Goal: Information Seeking & Learning: Learn about a topic

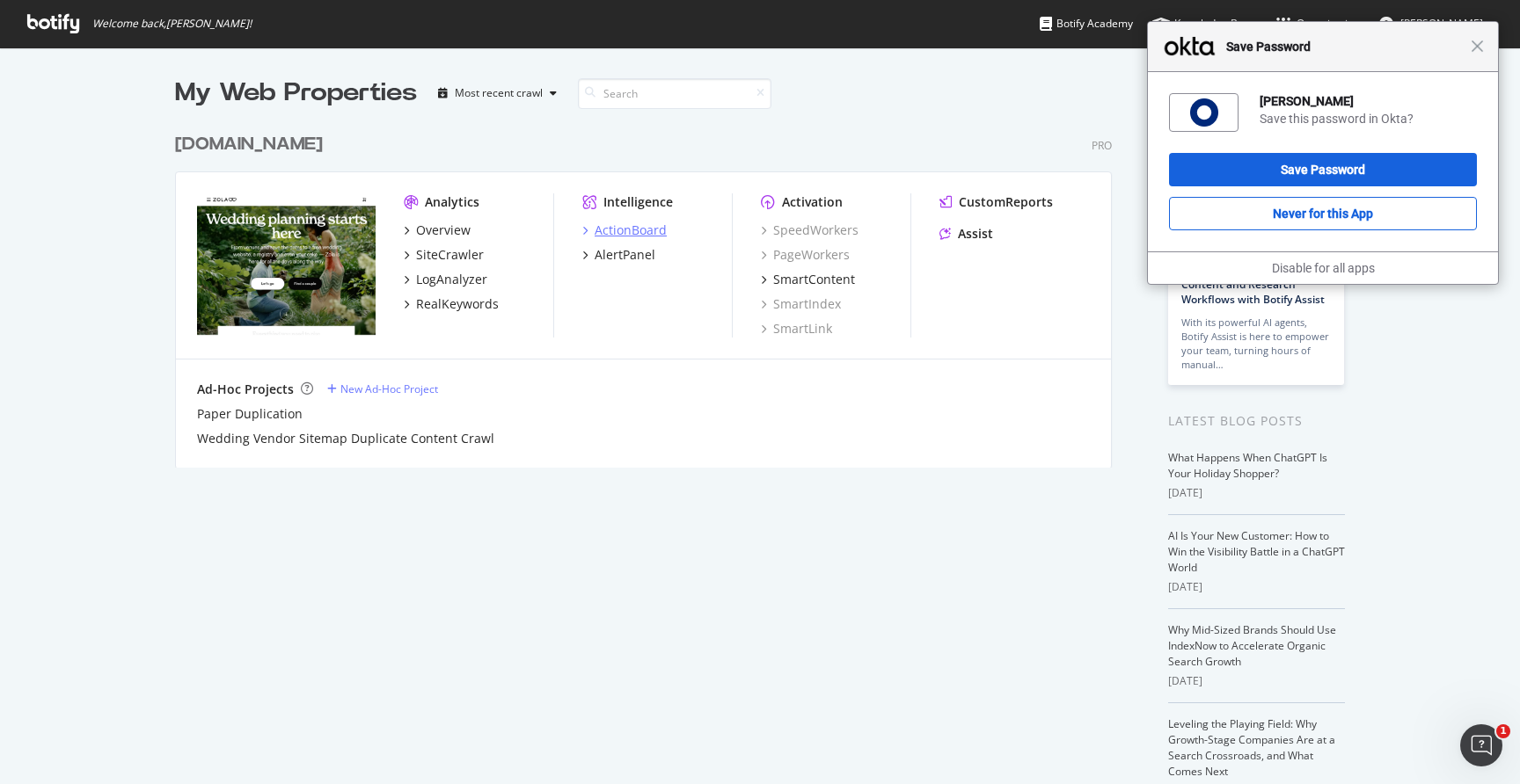
click at [627, 231] on div "ActionBoard" at bounding box center [630, 230] width 72 height 17
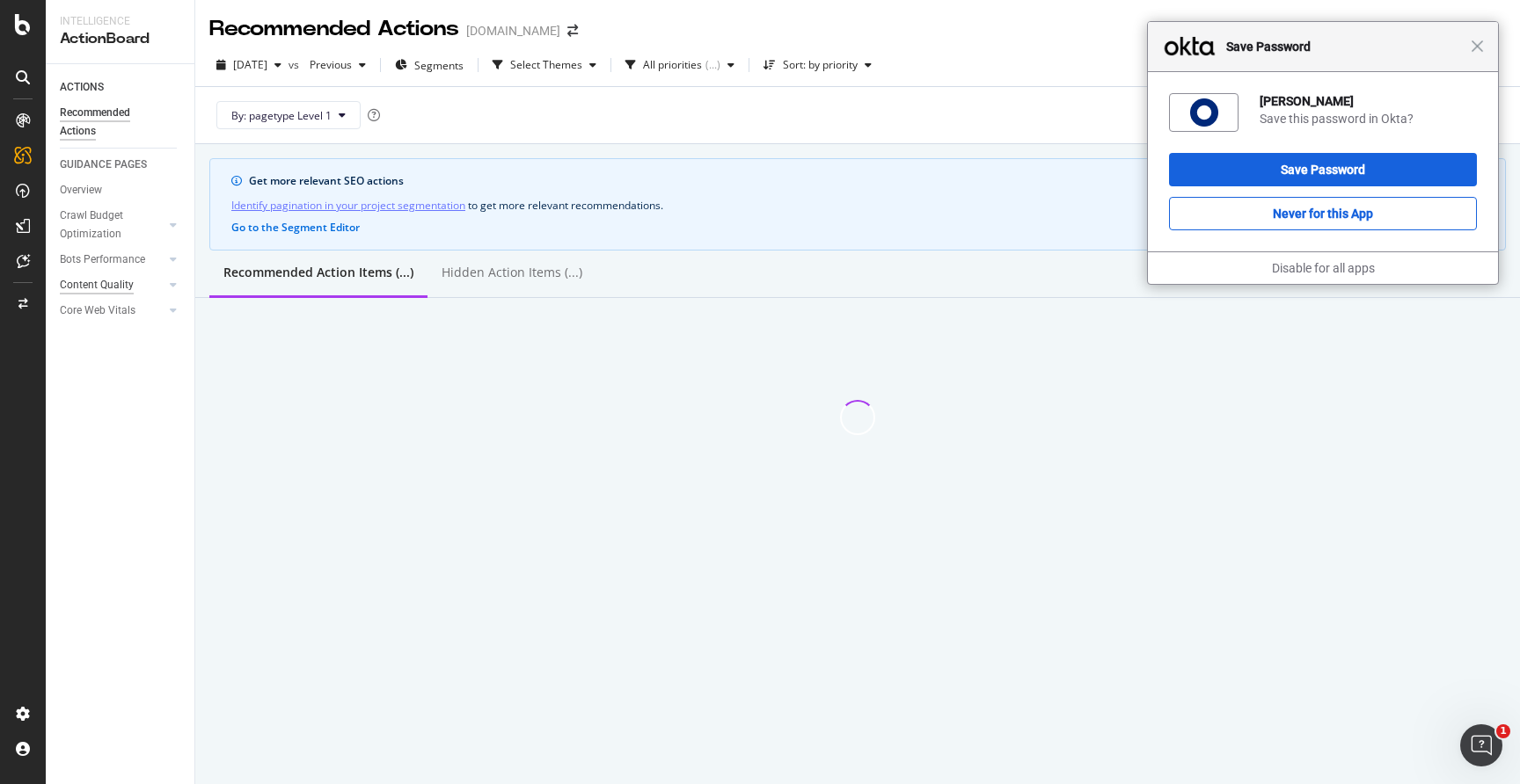
click at [109, 279] on div "Content Quality" at bounding box center [97, 285] width 74 height 18
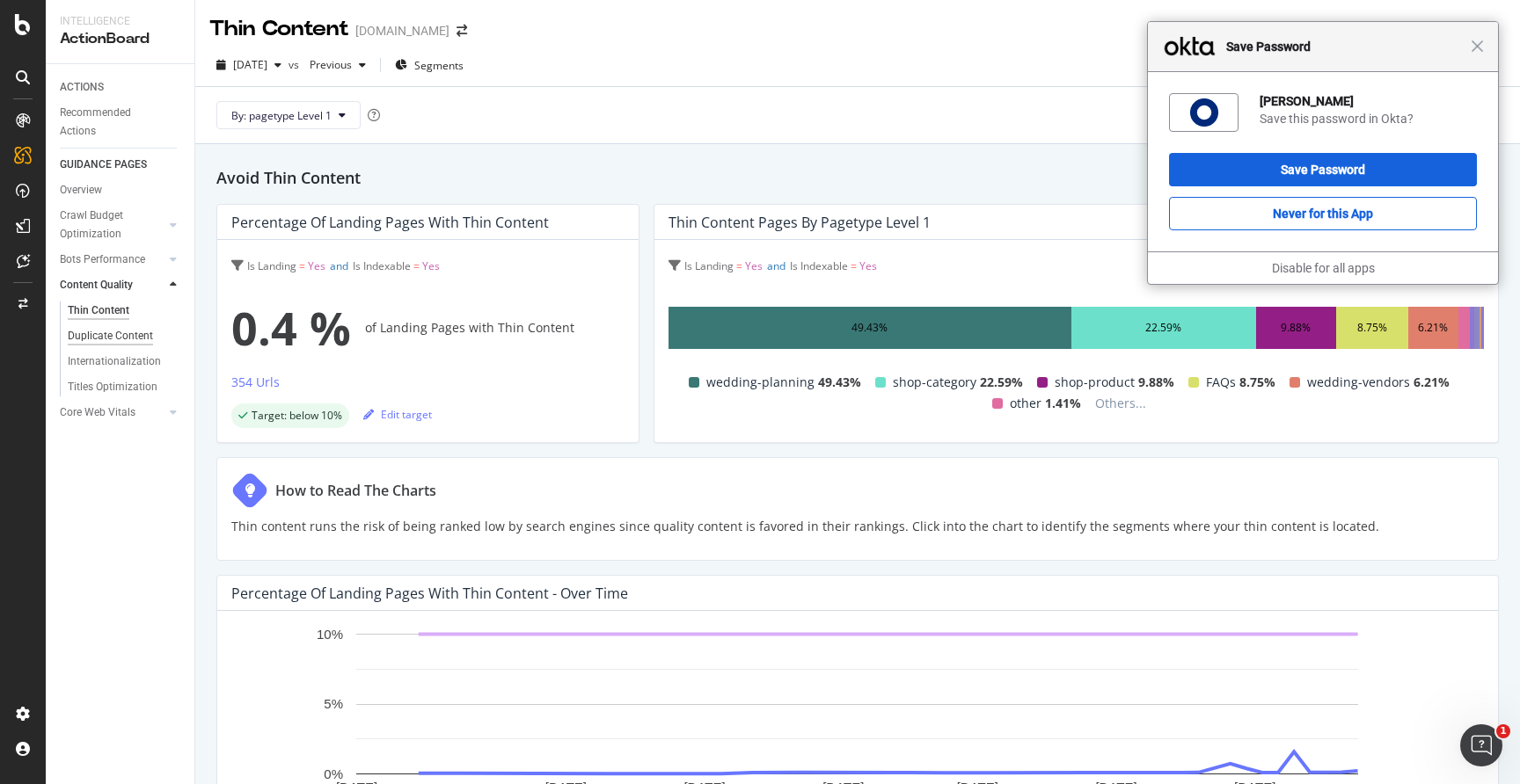
click at [131, 335] on div "Duplicate Content" at bounding box center [110, 336] width 86 height 18
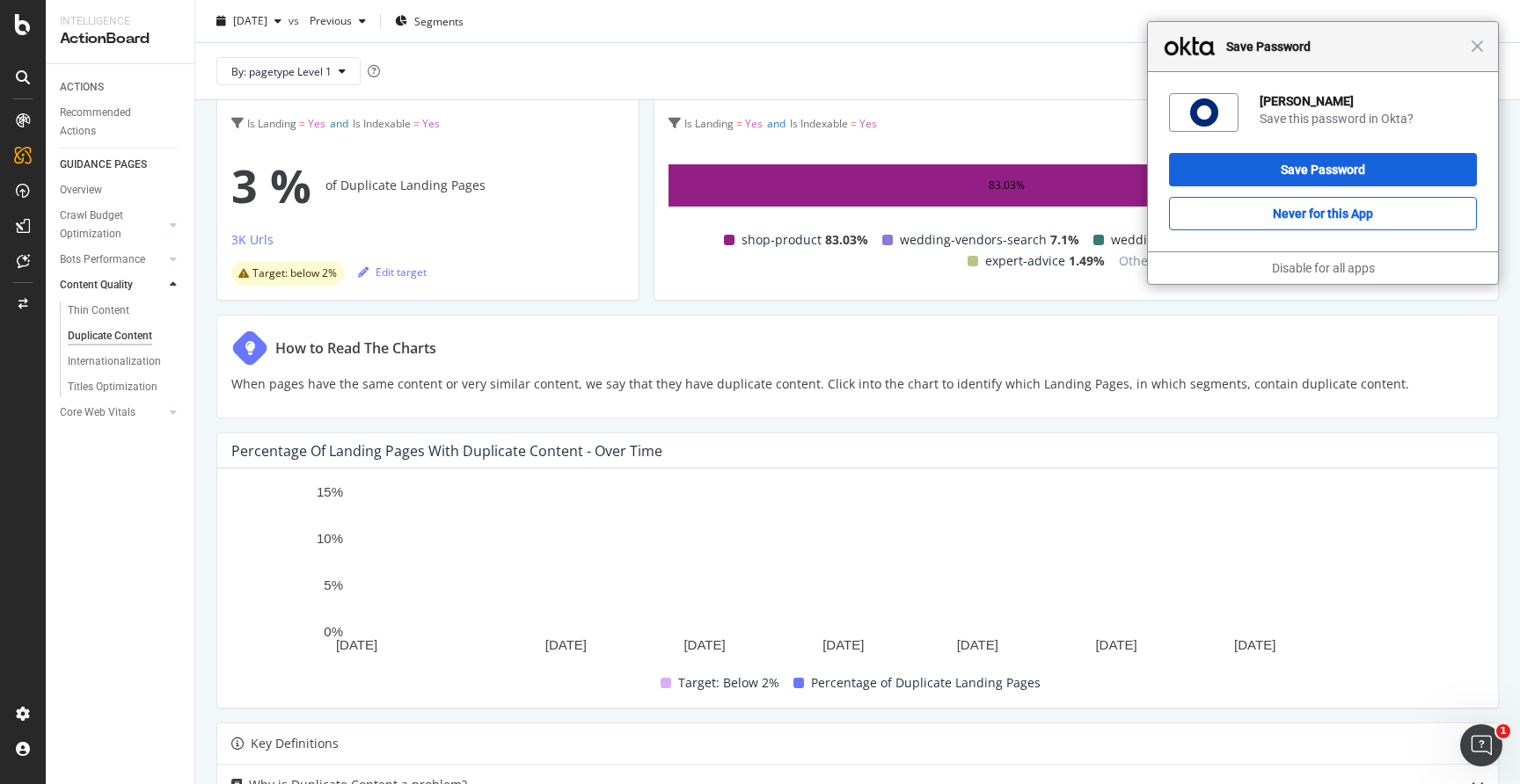
scroll to position [41, 0]
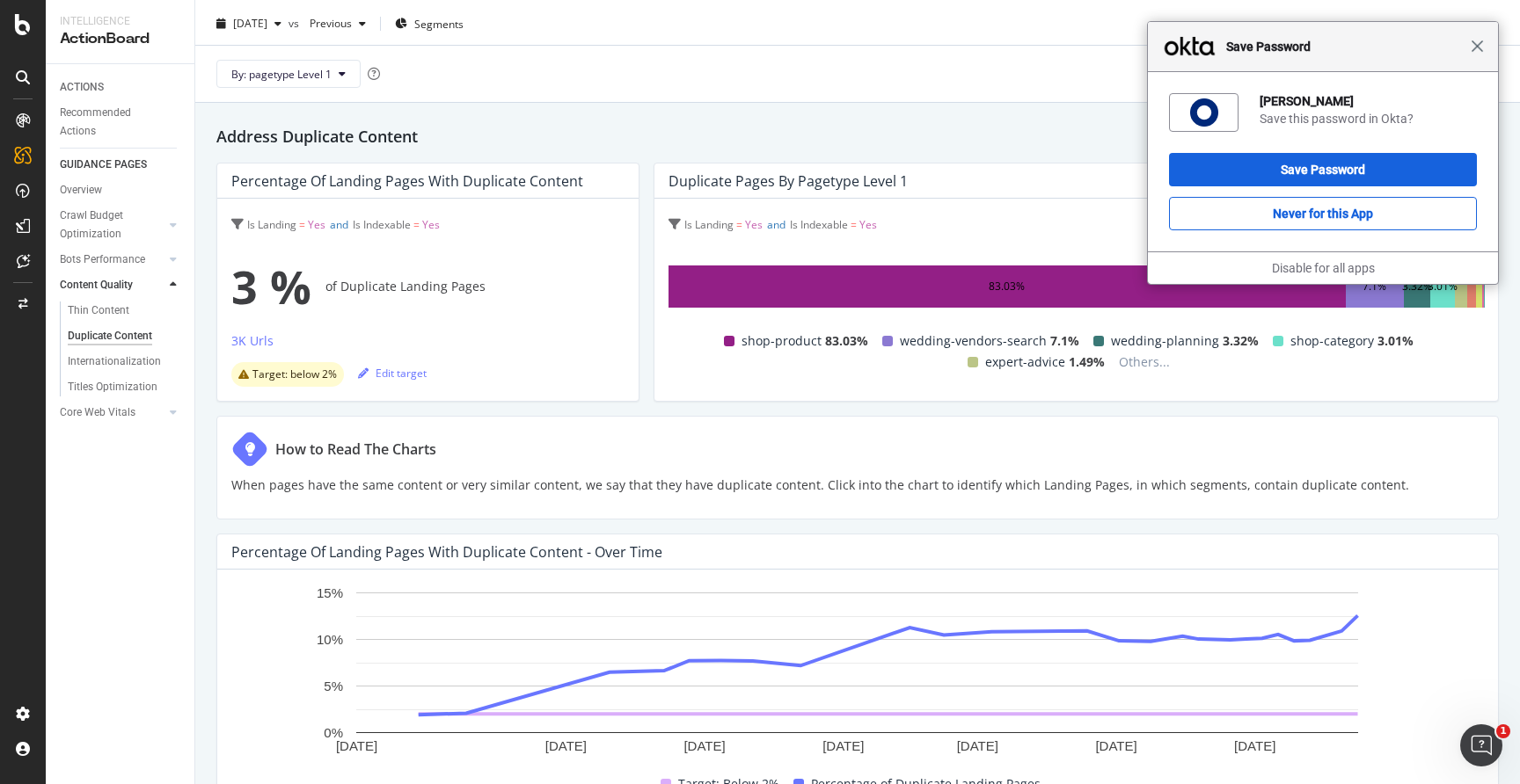
click at [1477, 49] on span "Close" at bounding box center [1477, 46] width 13 height 13
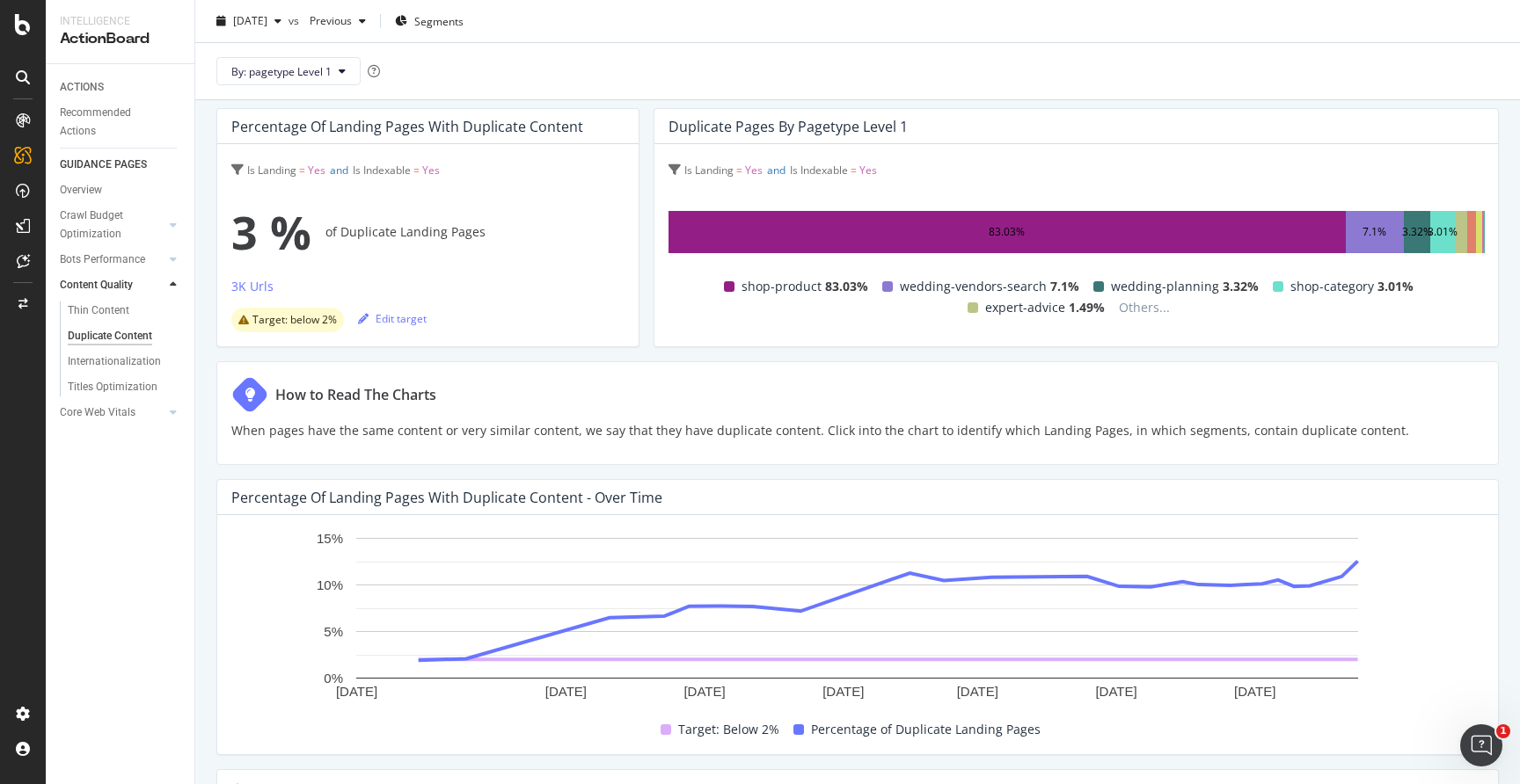
scroll to position [274, 0]
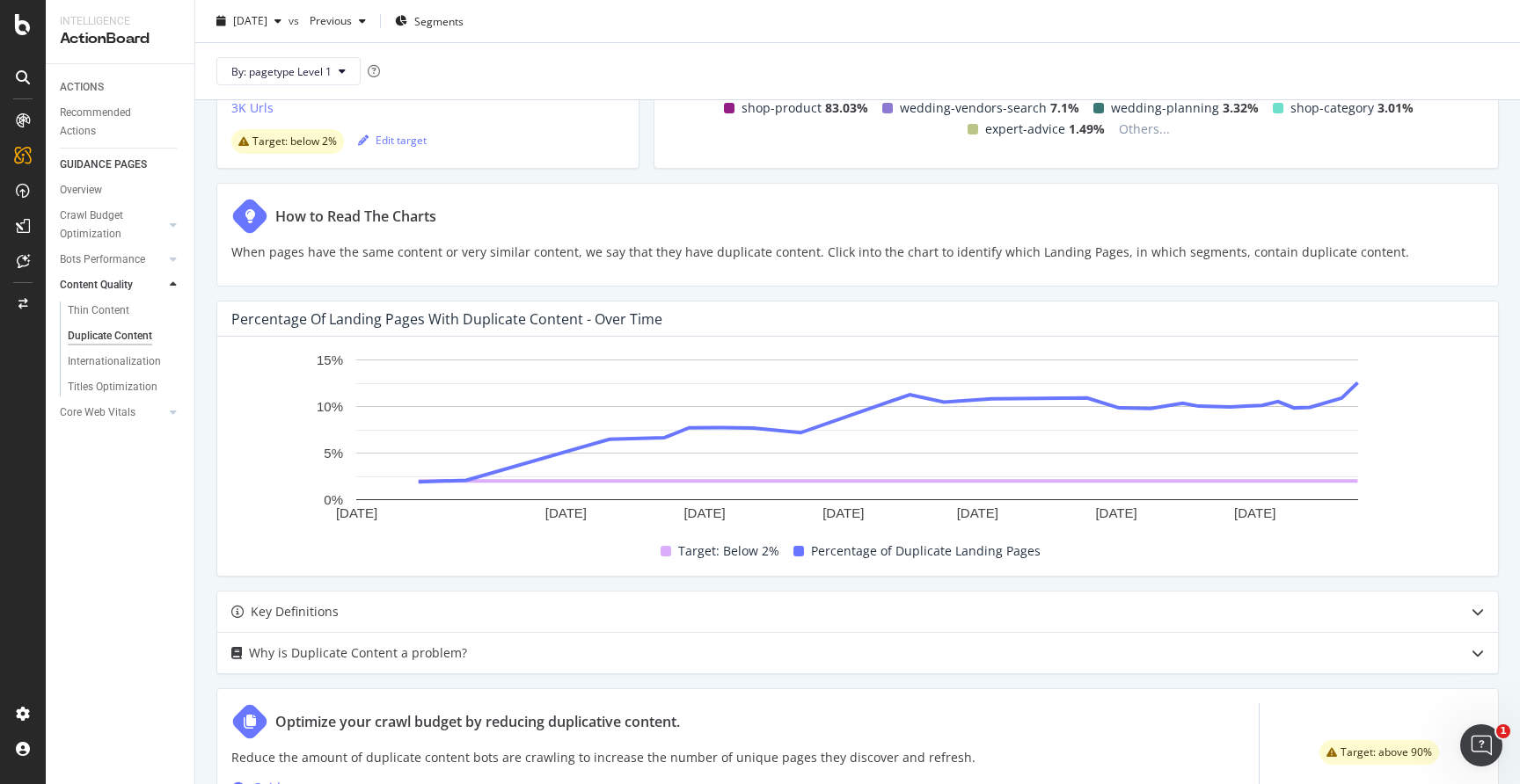
click at [502, 323] on div "Percentage of Landing Pages with Duplicate Content - Over Time" at bounding box center [447, 318] width 431 height 17
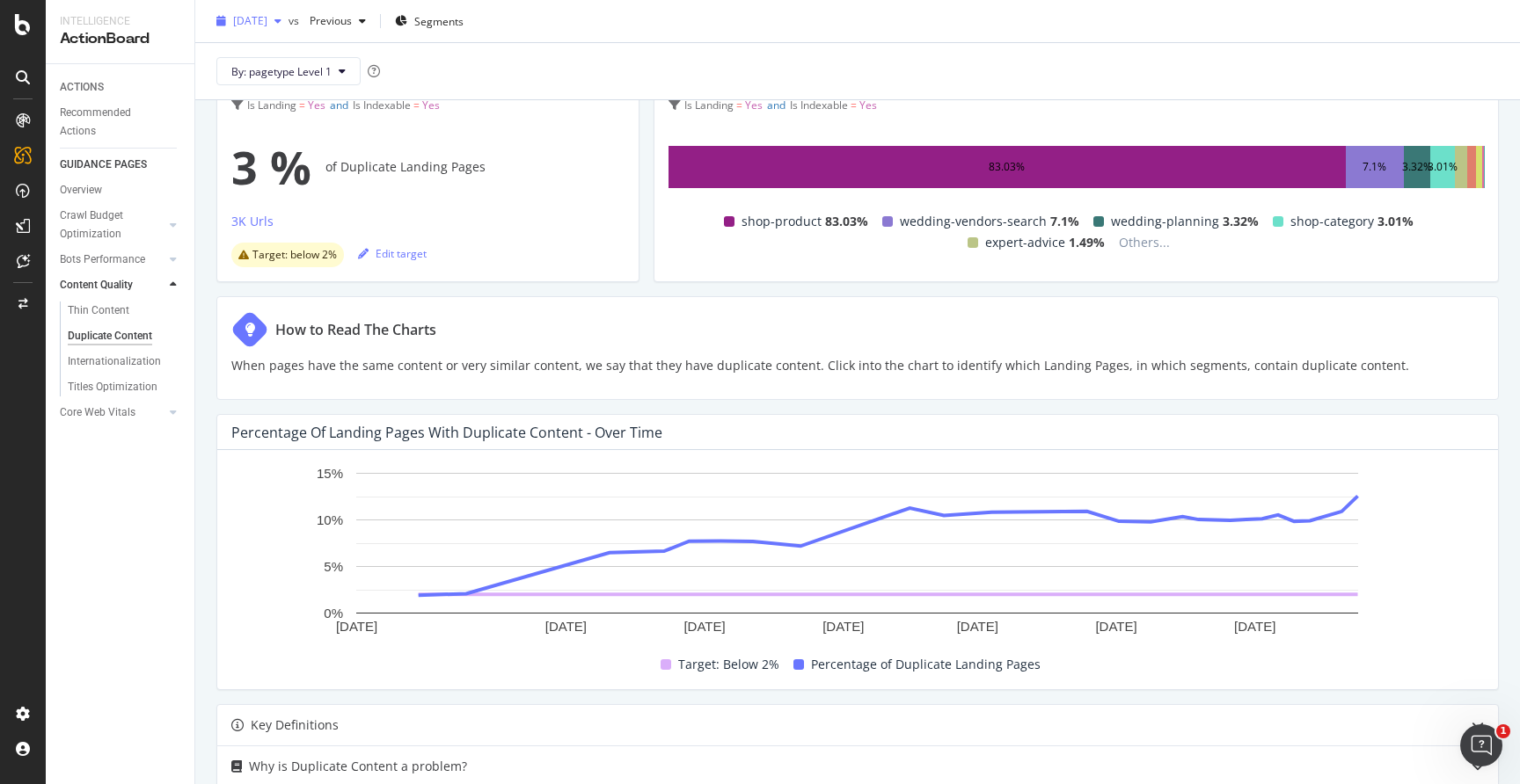
scroll to position [162, 0]
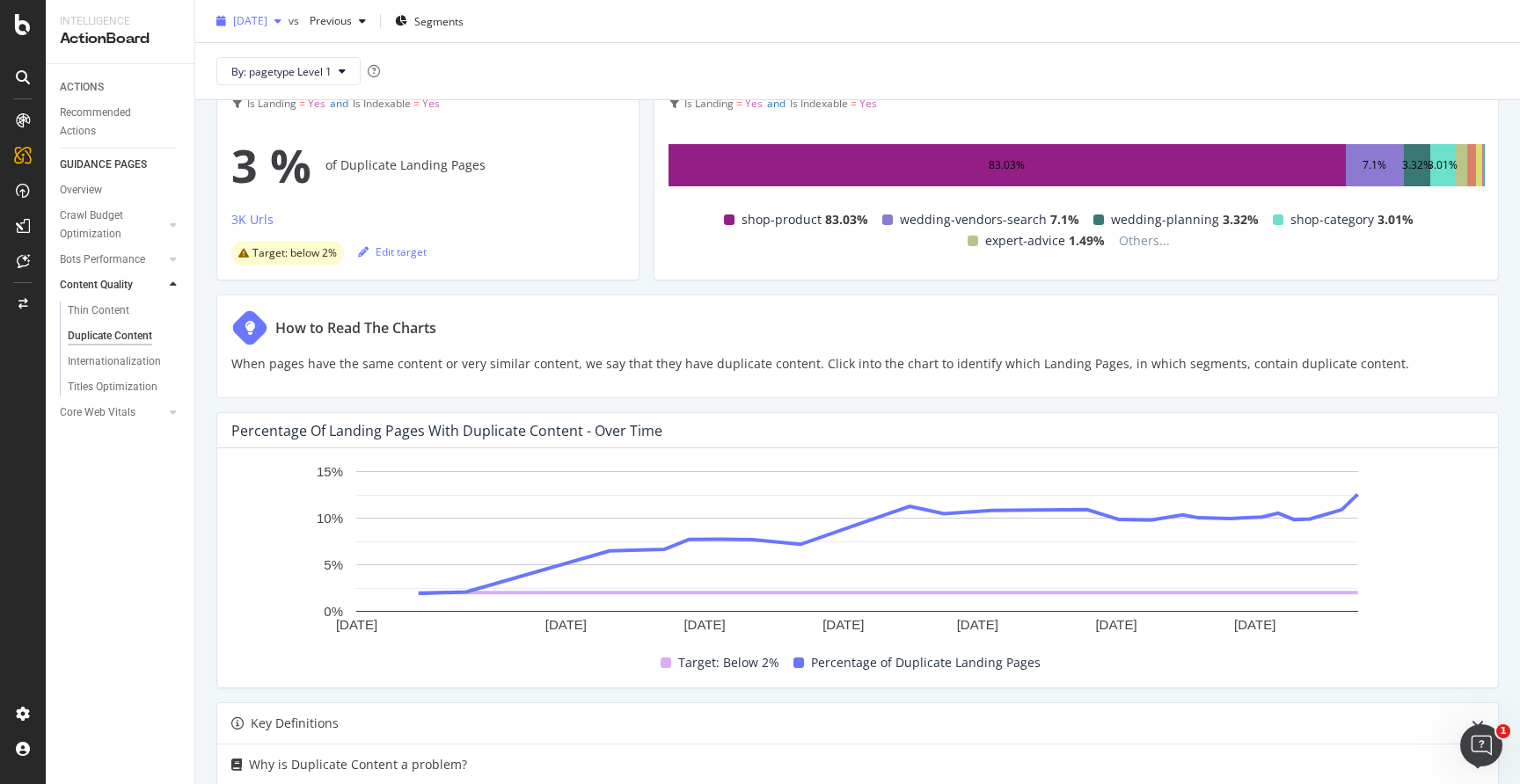
click at [267, 21] on span "[DATE]" at bounding box center [251, 20] width 35 height 15
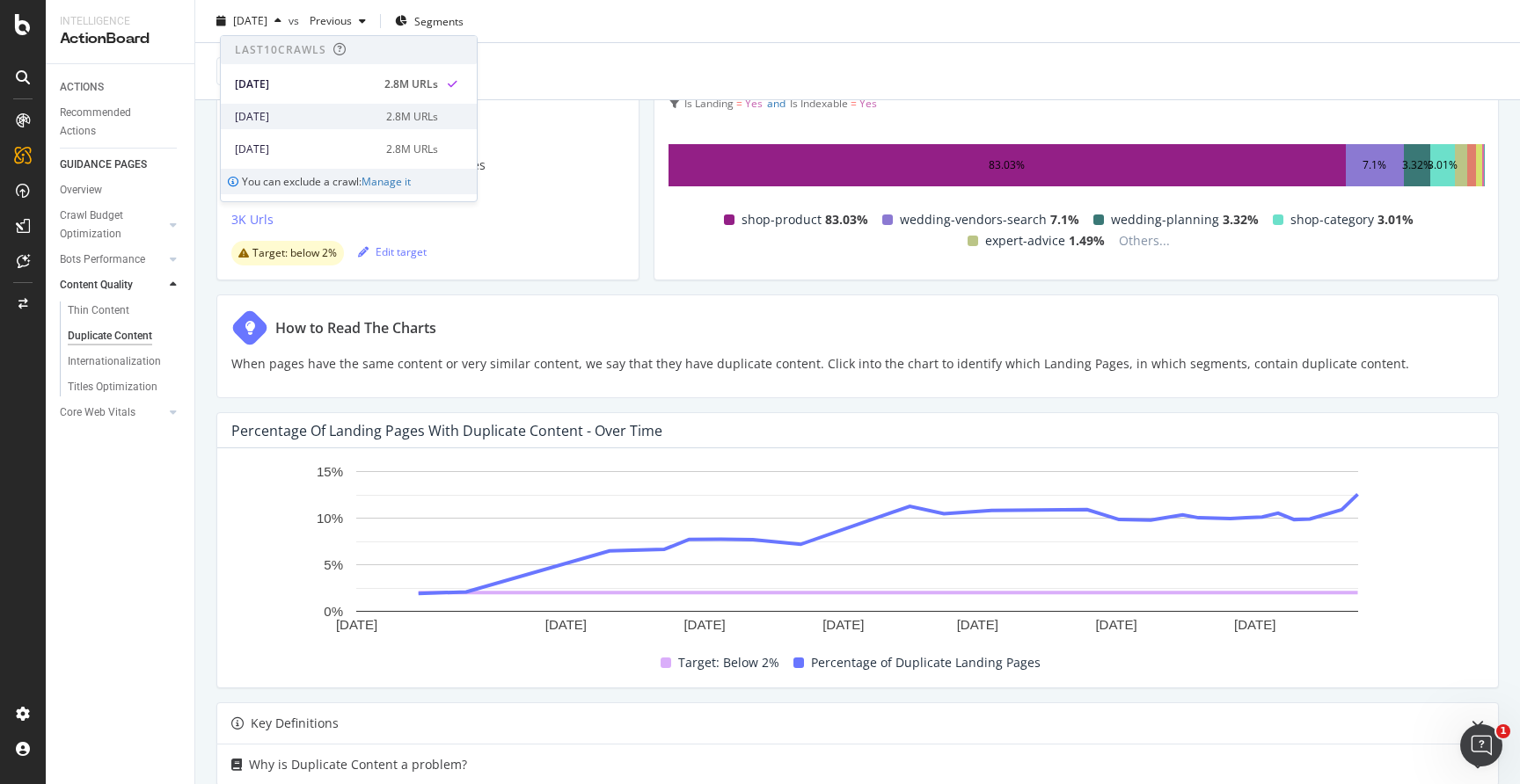
click at [302, 106] on div "2025 Aug. 15th 2.8M URLs" at bounding box center [348, 117] width 256 height 26
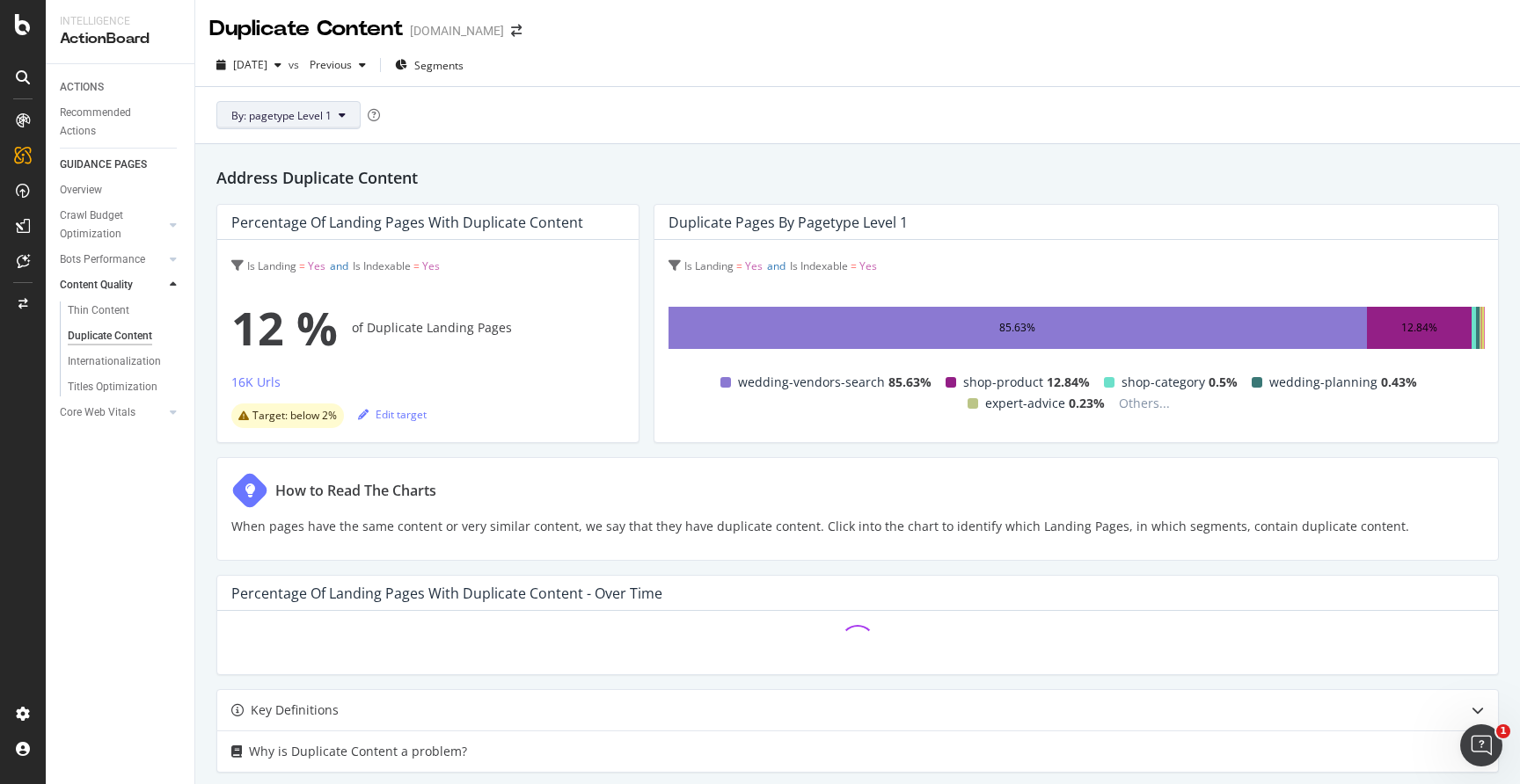
click at [353, 118] on button "By: pagetype Level 1" at bounding box center [288, 115] width 144 height 28
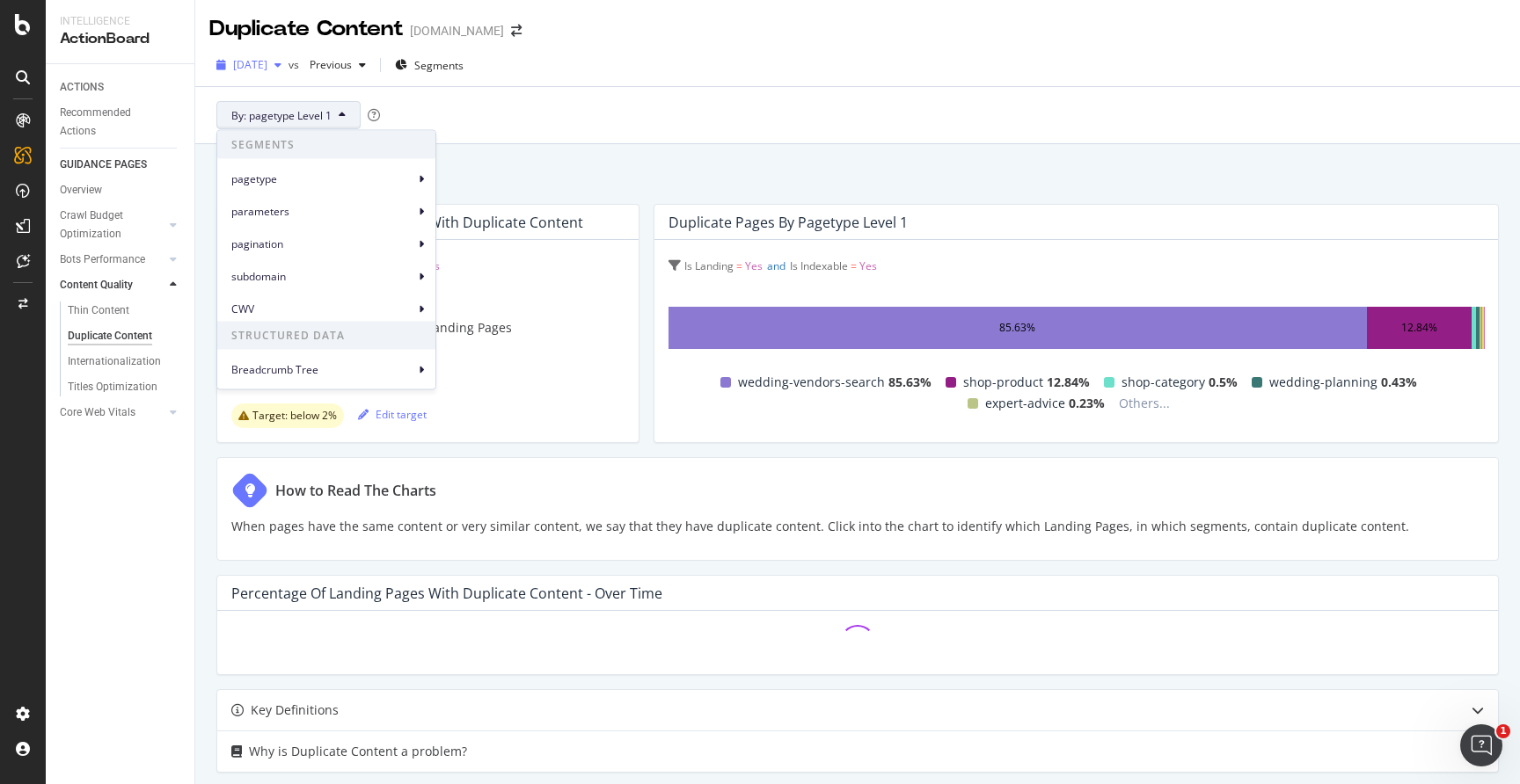
click at [267, 57] on span "2025 Aug. 15th" at bounding box center [251, 65] width 35 height 15
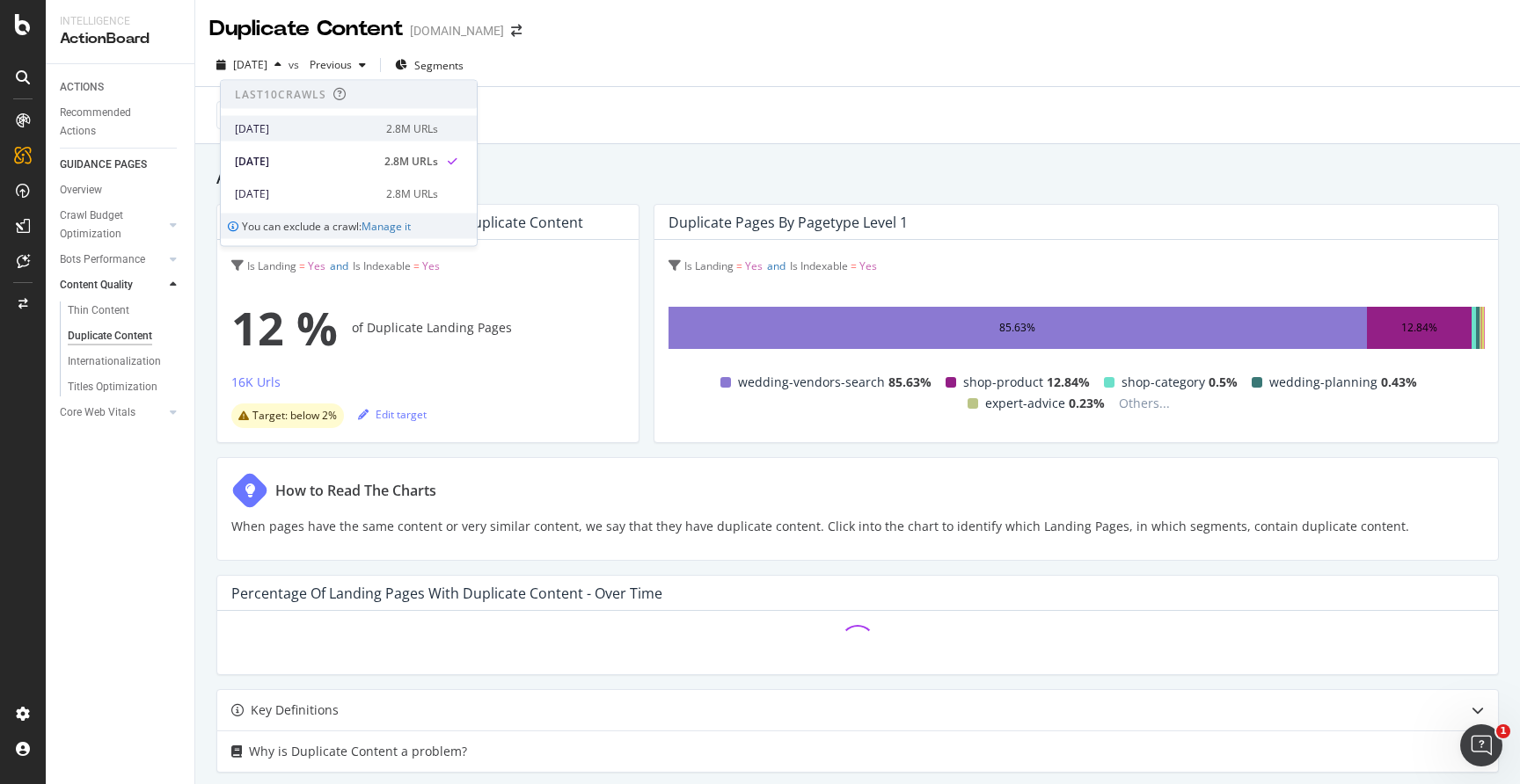
click at [286, 130] on div "[DATE]" at bounding box center [305, 128] width 140 height 15
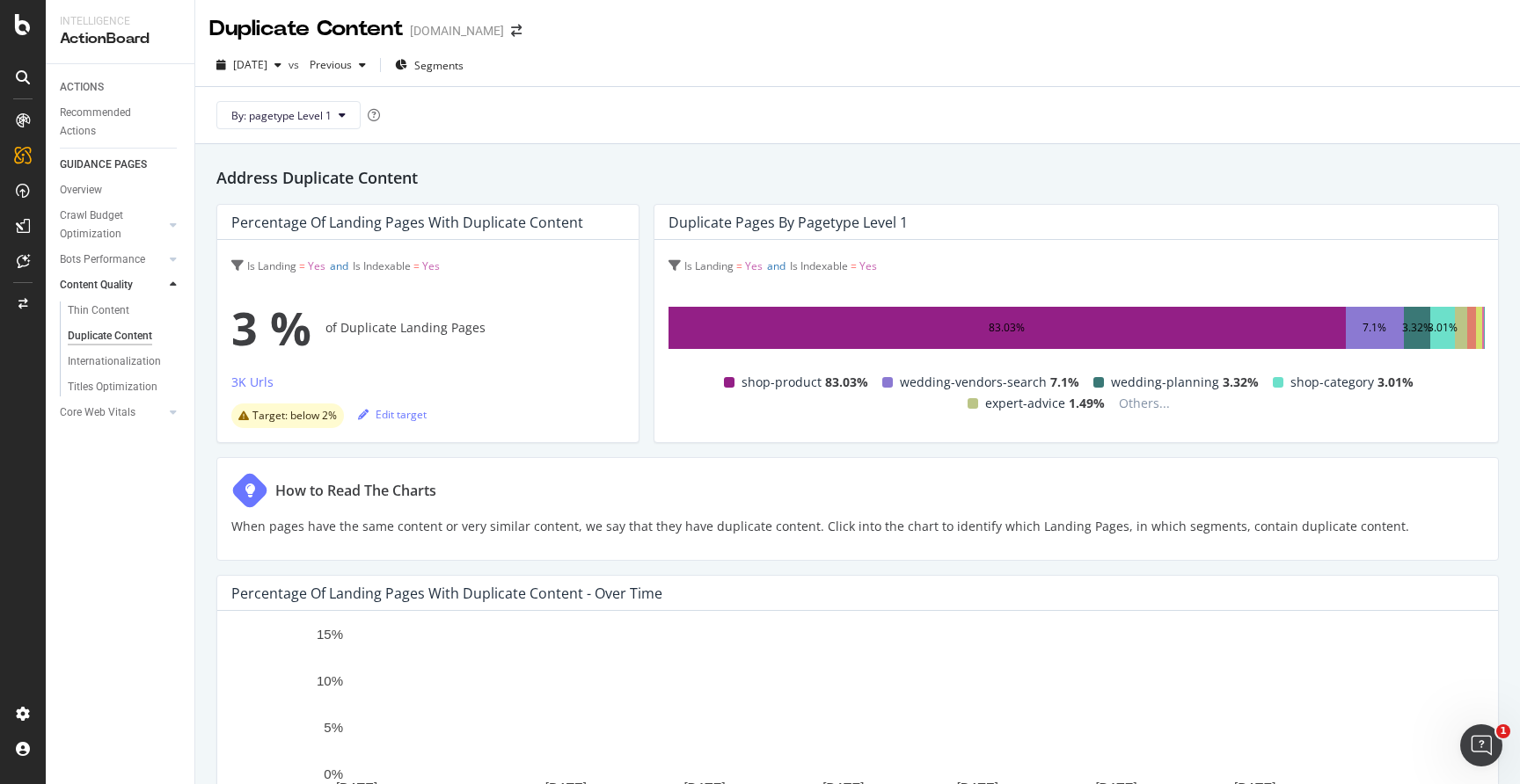
scroll to position [155, 0]
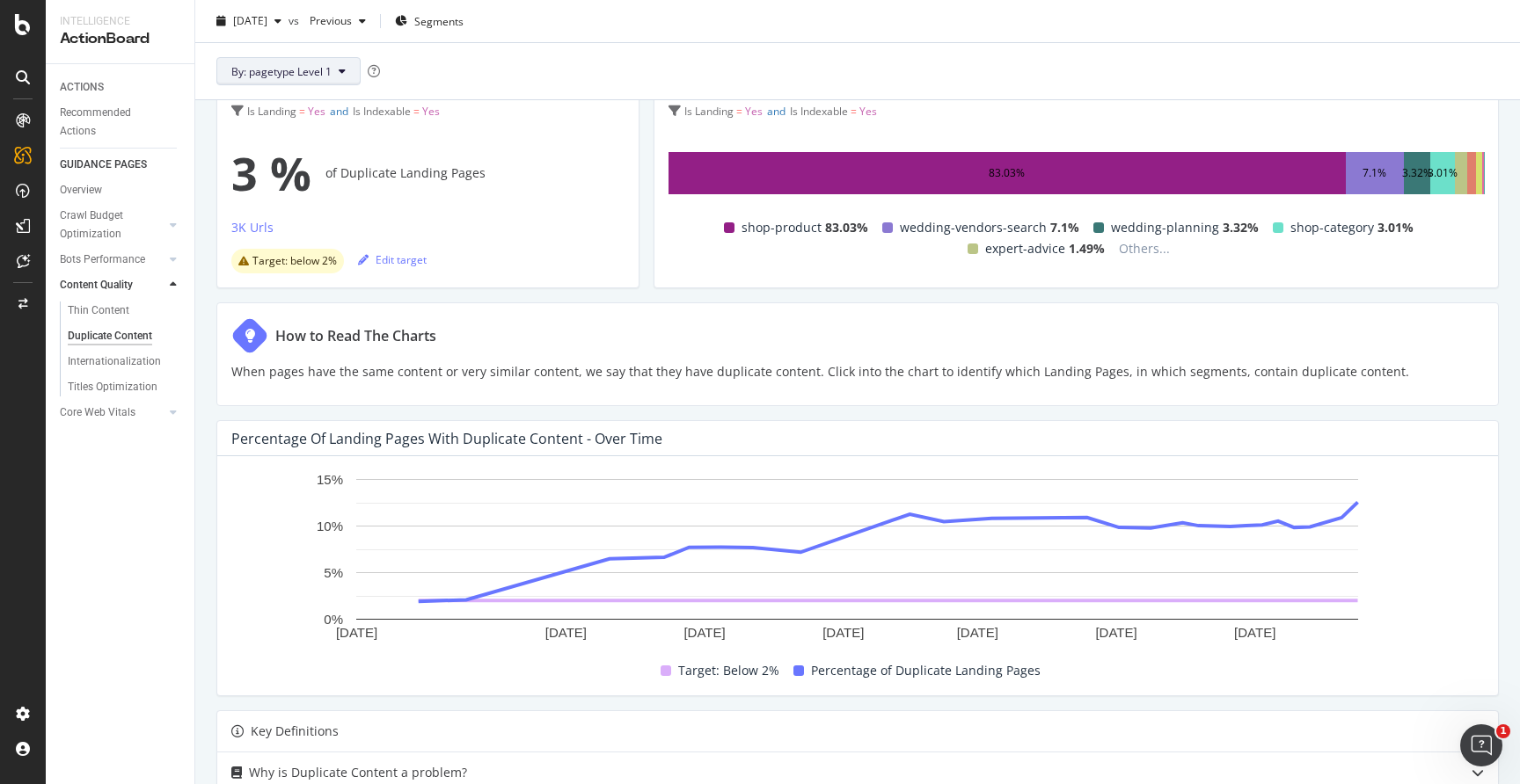
click at [336, 75] on button "By: pagetype Level 1" at bounding box center [288, 71] width 144 height 28
click at [484, 75] on div "Picking the relevant segment allows you to split your actions based on a specif…" at bounding box center [517, 102] width 264 height 77
click at [444, 439] on div "Percentage of Landing Pages with Duplicate Content - Over Time" at bounding box center [447, 438] width 431 height 17
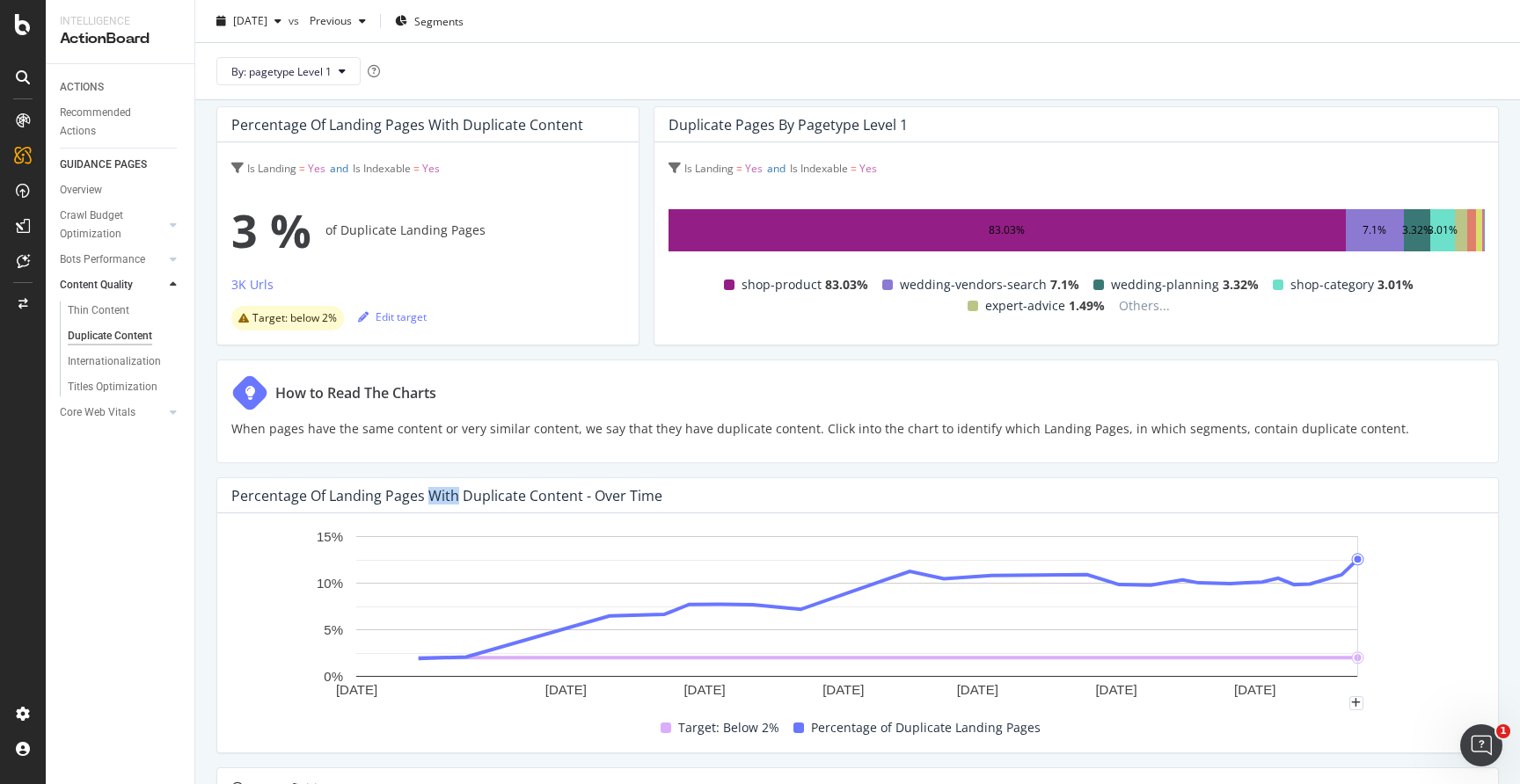
scroll to position [98, 0]
click at [423, 129] on div "Percentage of Landing Pages with Duplicate Content" at bounding box center [408, 123] width 352 height 17
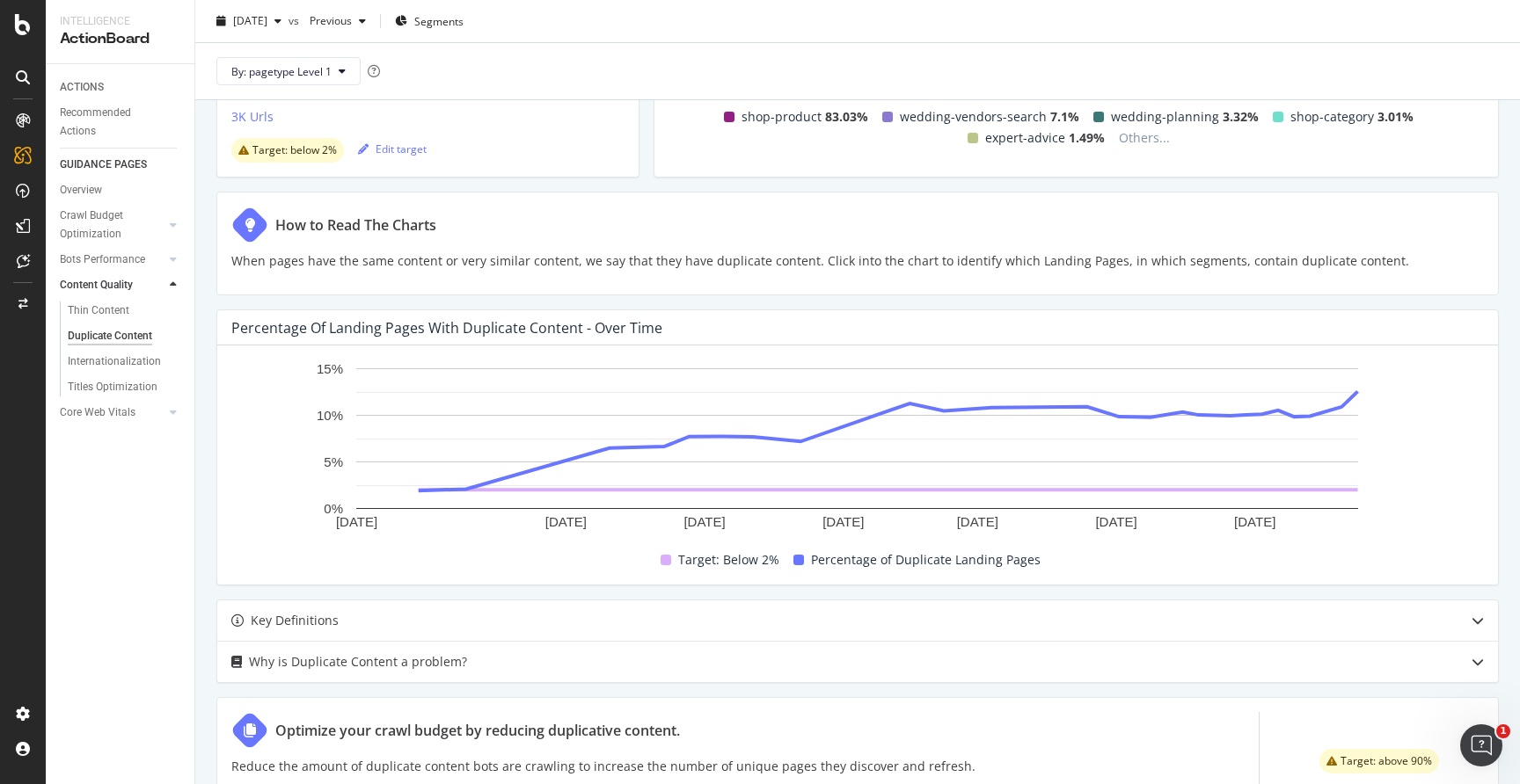
scroll to position [0, 0]
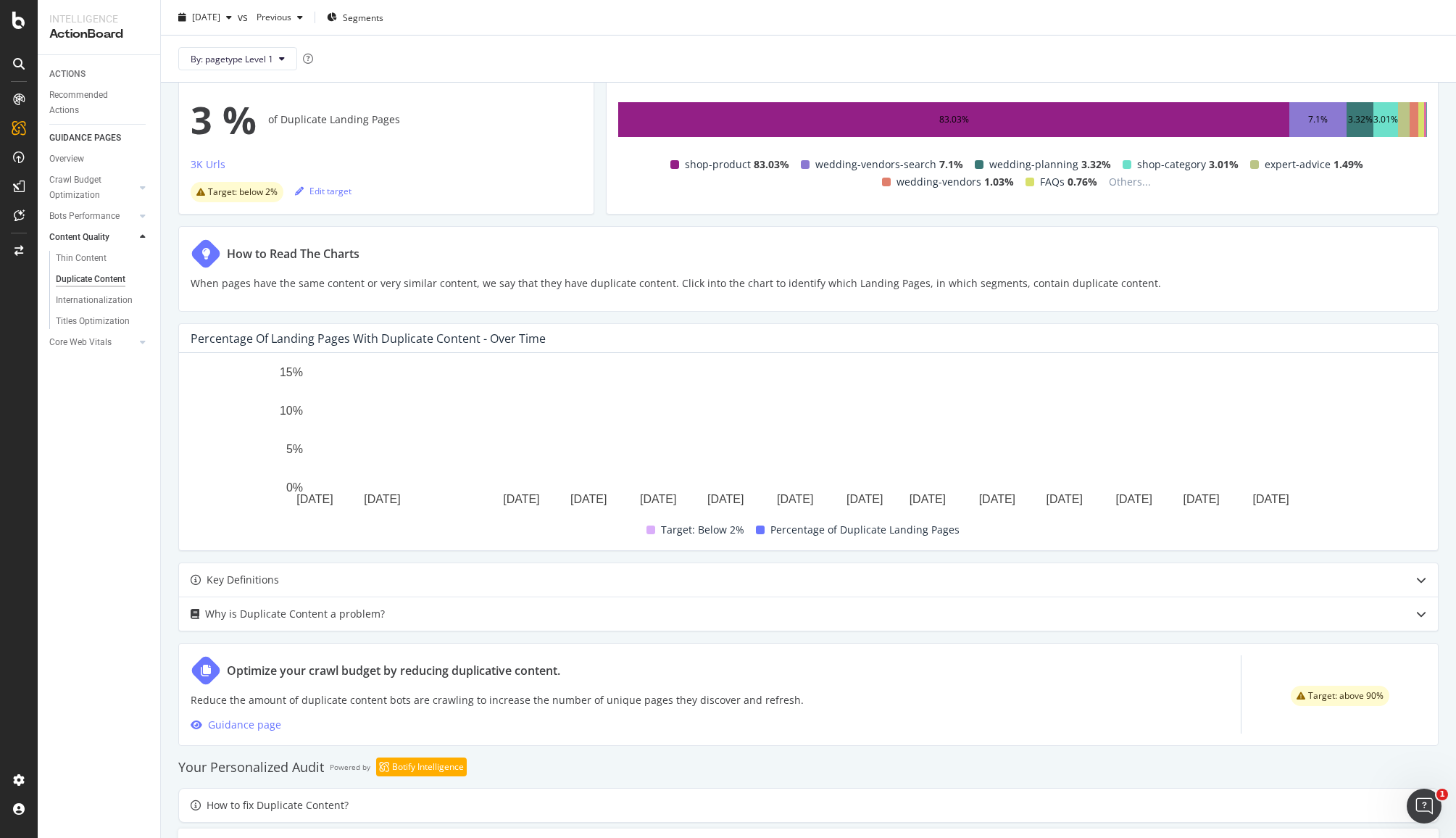
scroll to position [163, 0]
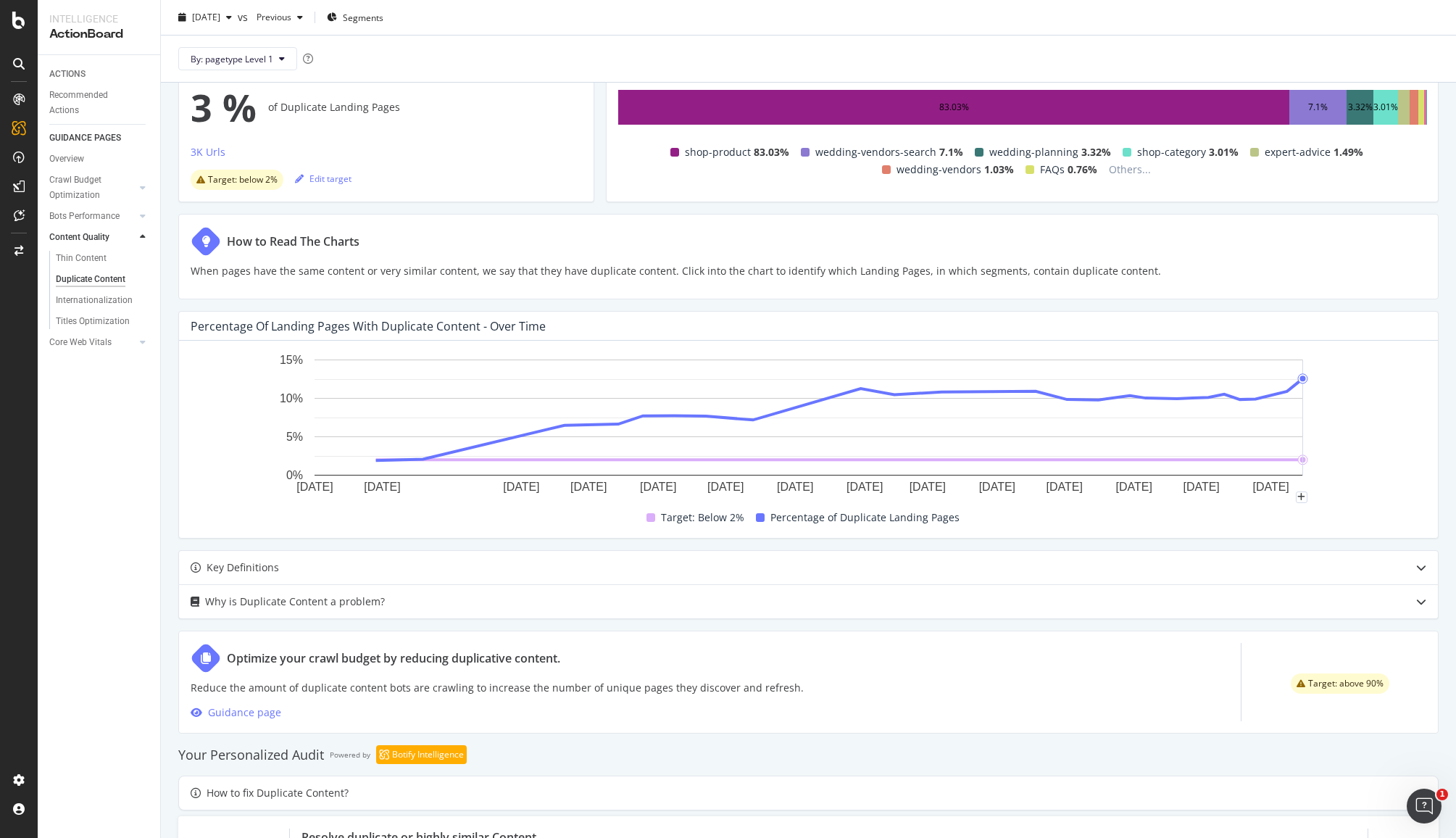
click at [1355, 392] on rect "A chart." at bounding box center [808, 425] width 1236 height 145
click at [1293, 380] on rect "A chart." at bounding box center [809, 417] width 989 height 116
click at [407, 330] on div "Percentage of Landing Pages with Duplicate Content - Over Time" at bounding box center [368, 325] width 355 height 14
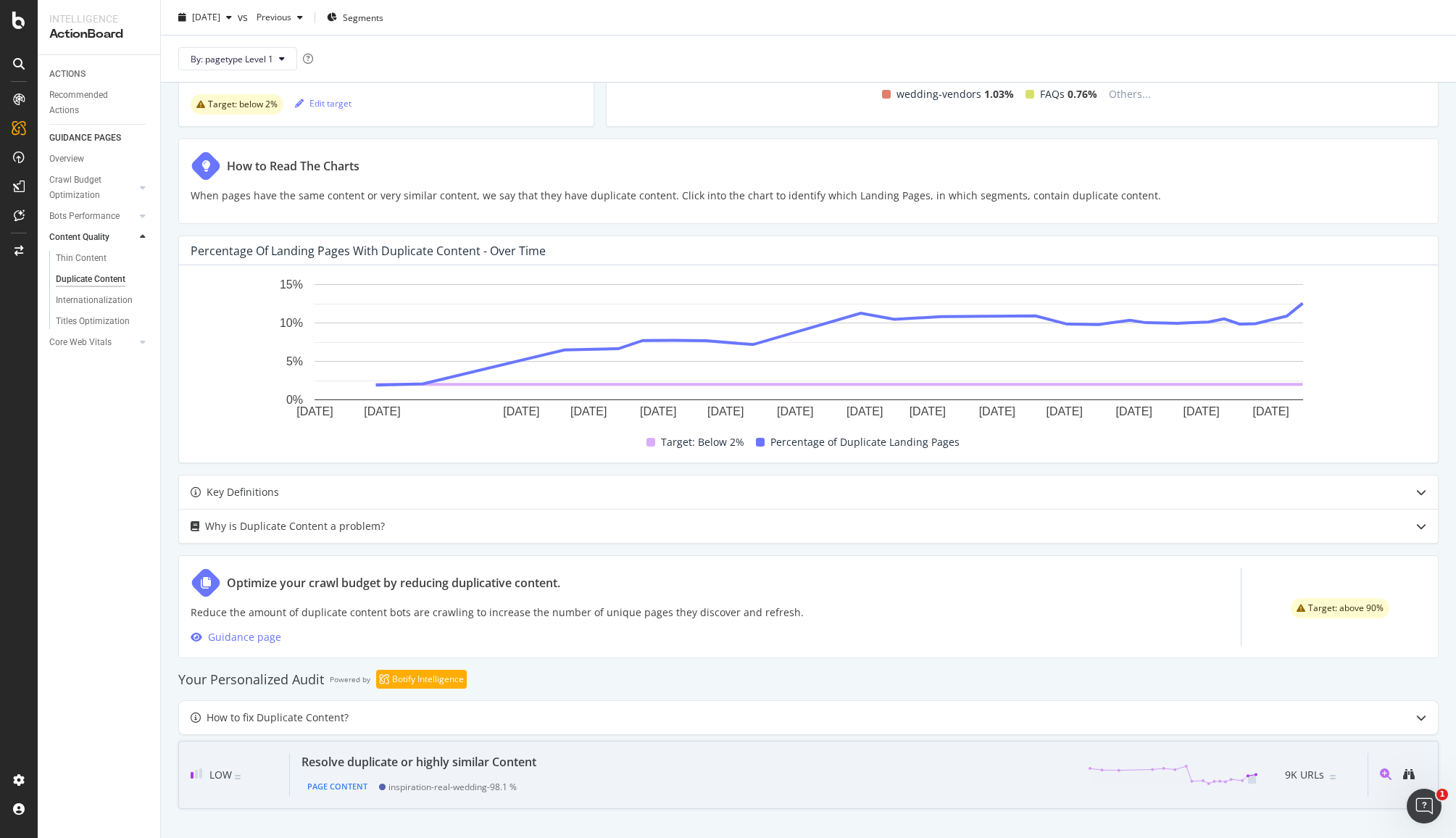
click at [442, 764] on div "Resolve duplicate or highly similar Content" at bounding box center [418, 761] width 235 height 17
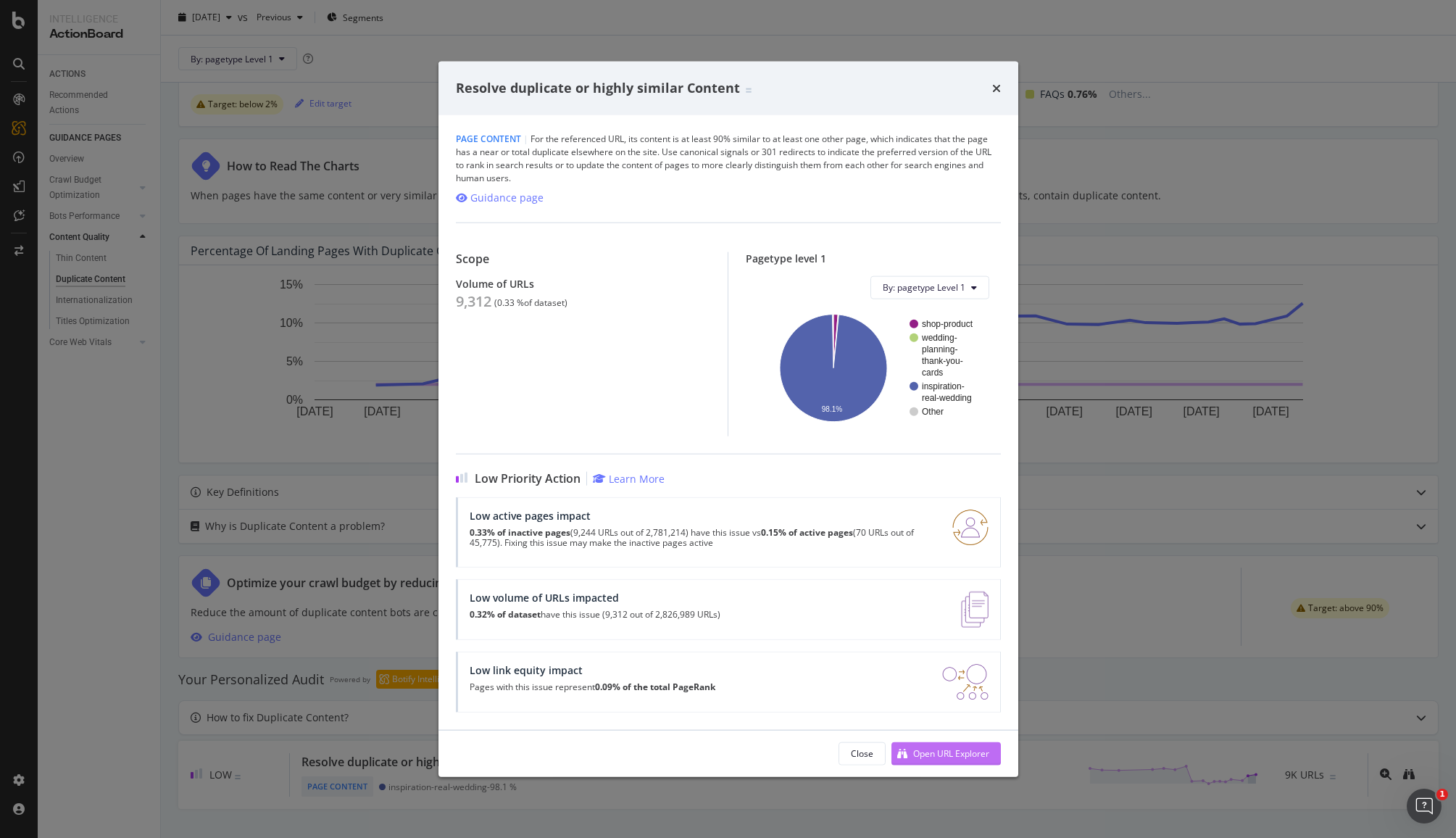
click at [971, 742] on button "Open URL Explorer" at bounding box center [946, 753] width 110 height 23
click at [995, 91] on icon "times" at bounding box center [996, 87] width 9 height 11
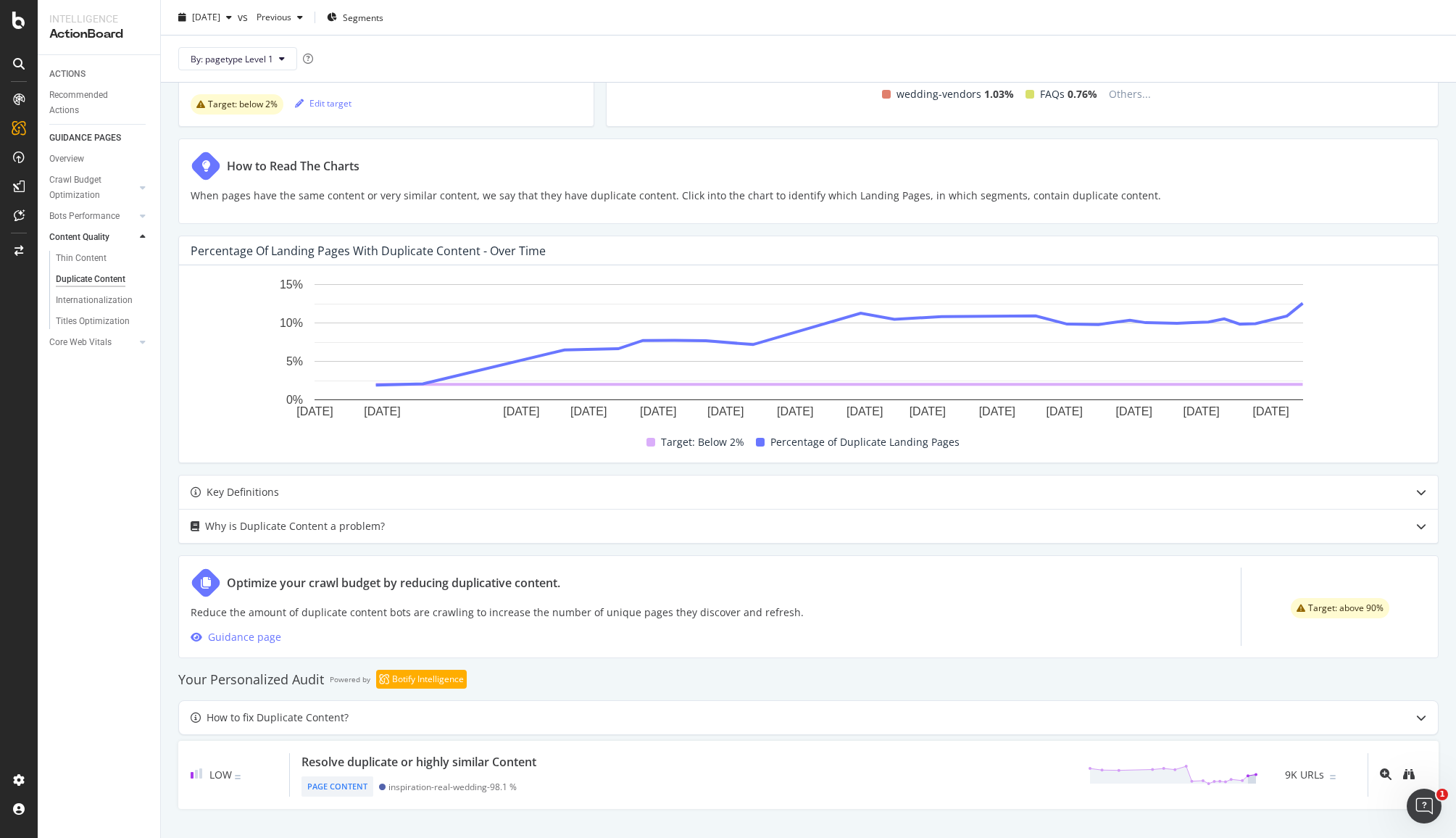
click at [681, 649] on div "Optimize your crawl budget by reducing duplicative content. Reduce the amount o…" at bounding box center [808, 607] width 1260 height 103
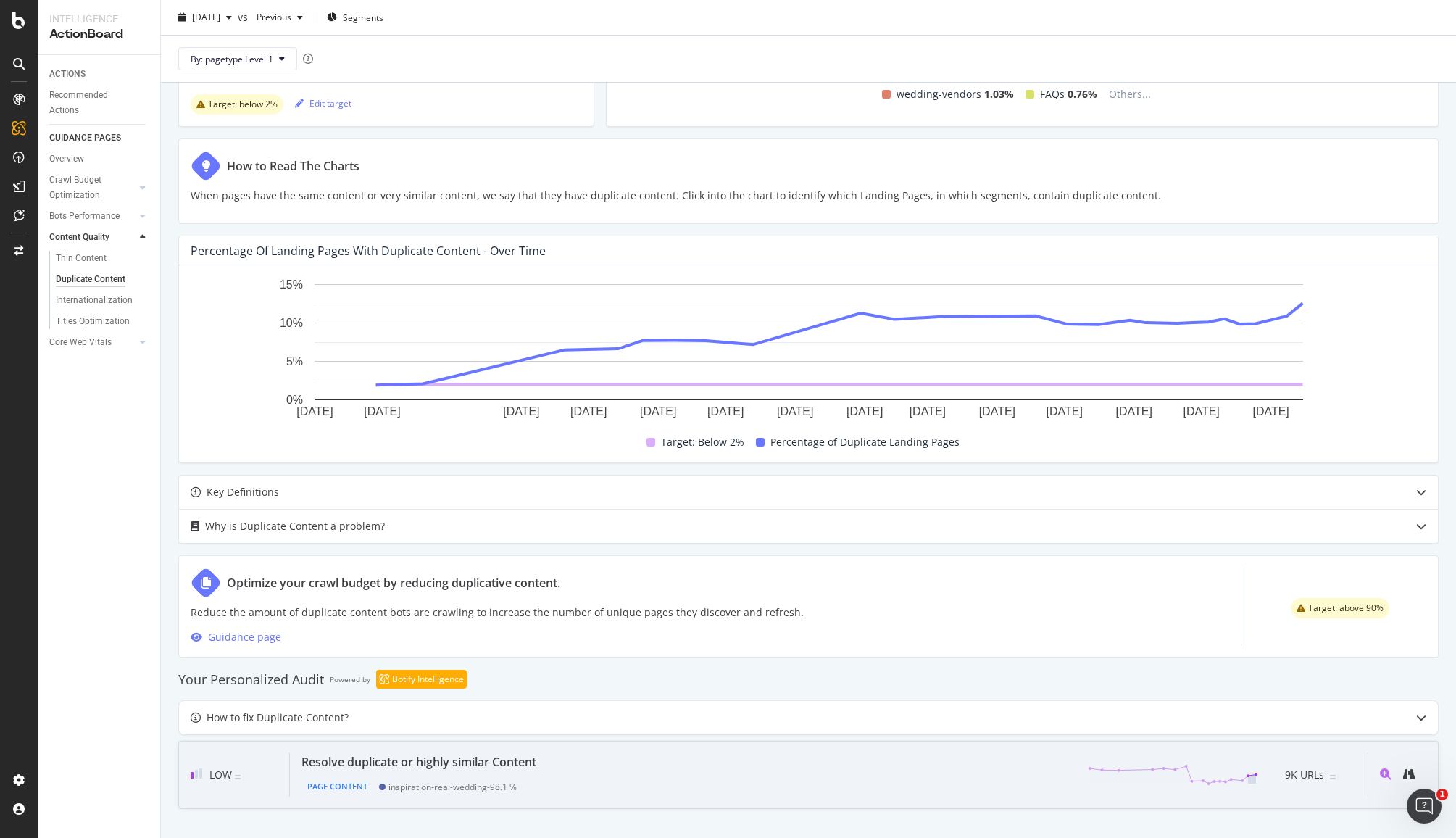
click at [518, 764] on div "Resolve duplicate or highly similar Content" at bounding box center [418, 761] width 235 height 17
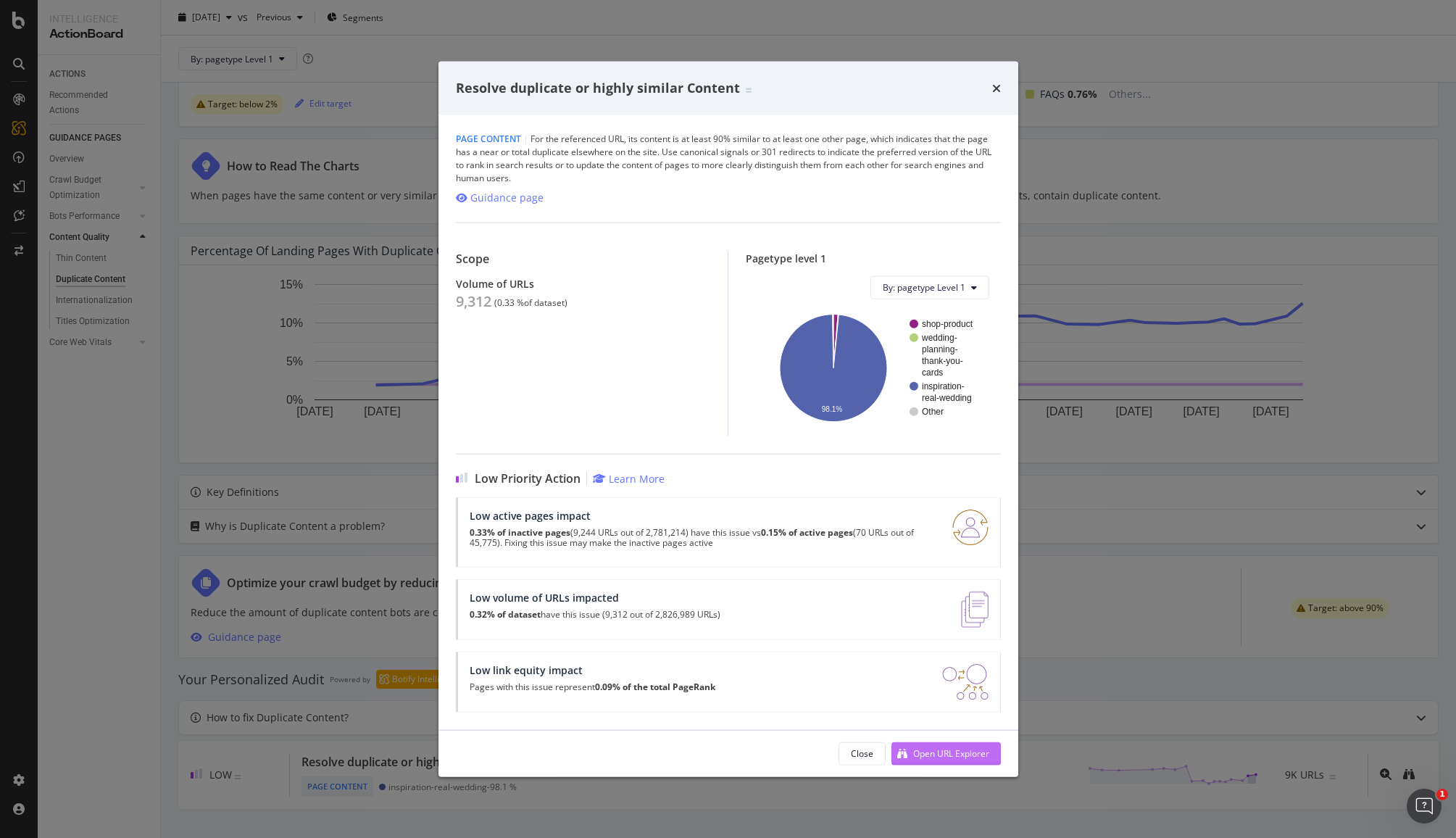
click at [951, 750] on div "Open URL Explorer" at bounding box center [950, 753] width 76 height 12
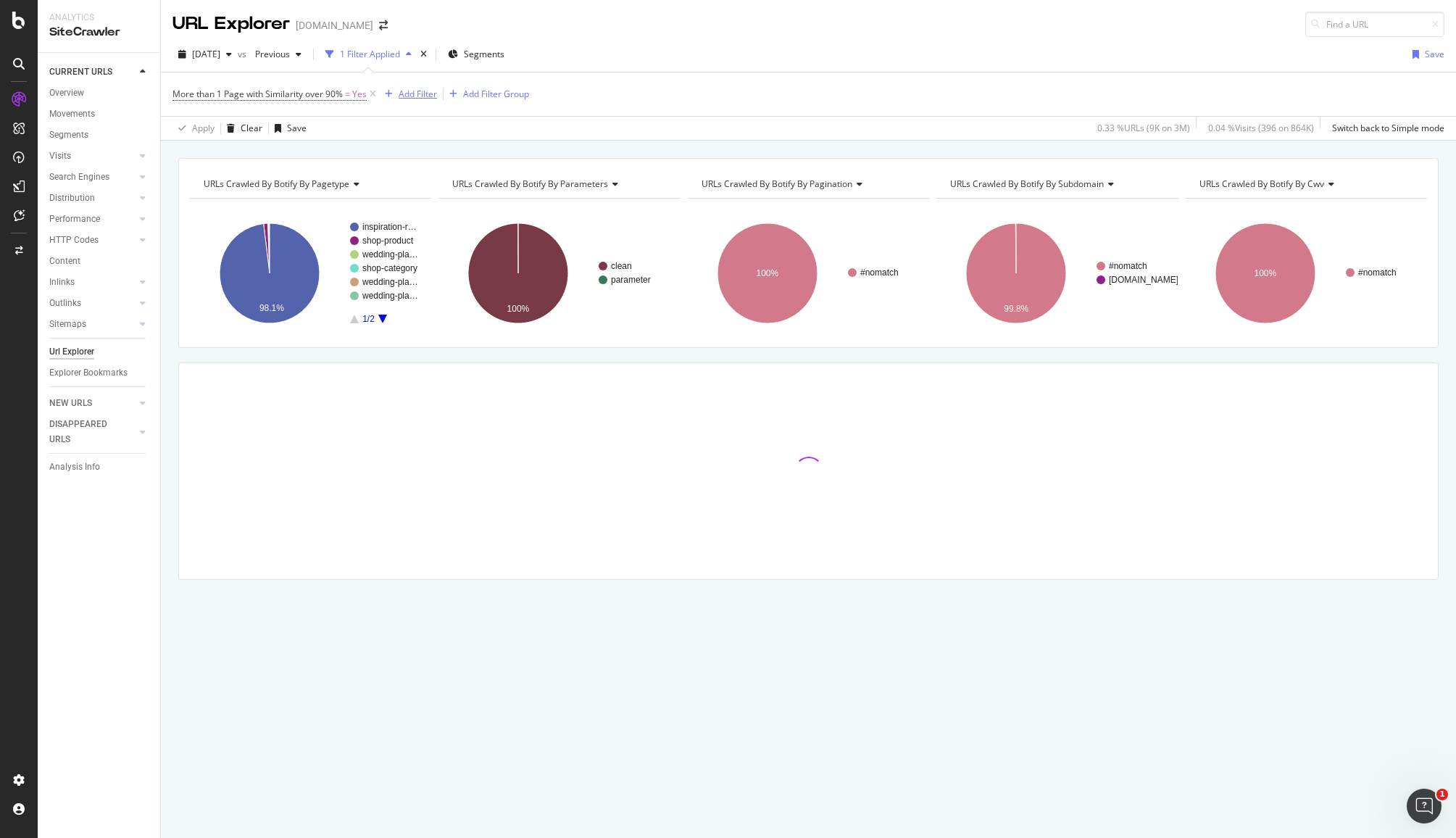
click at [414, 93] on div "Add Filter" at bounding box center [418, 94] width 38 height 12
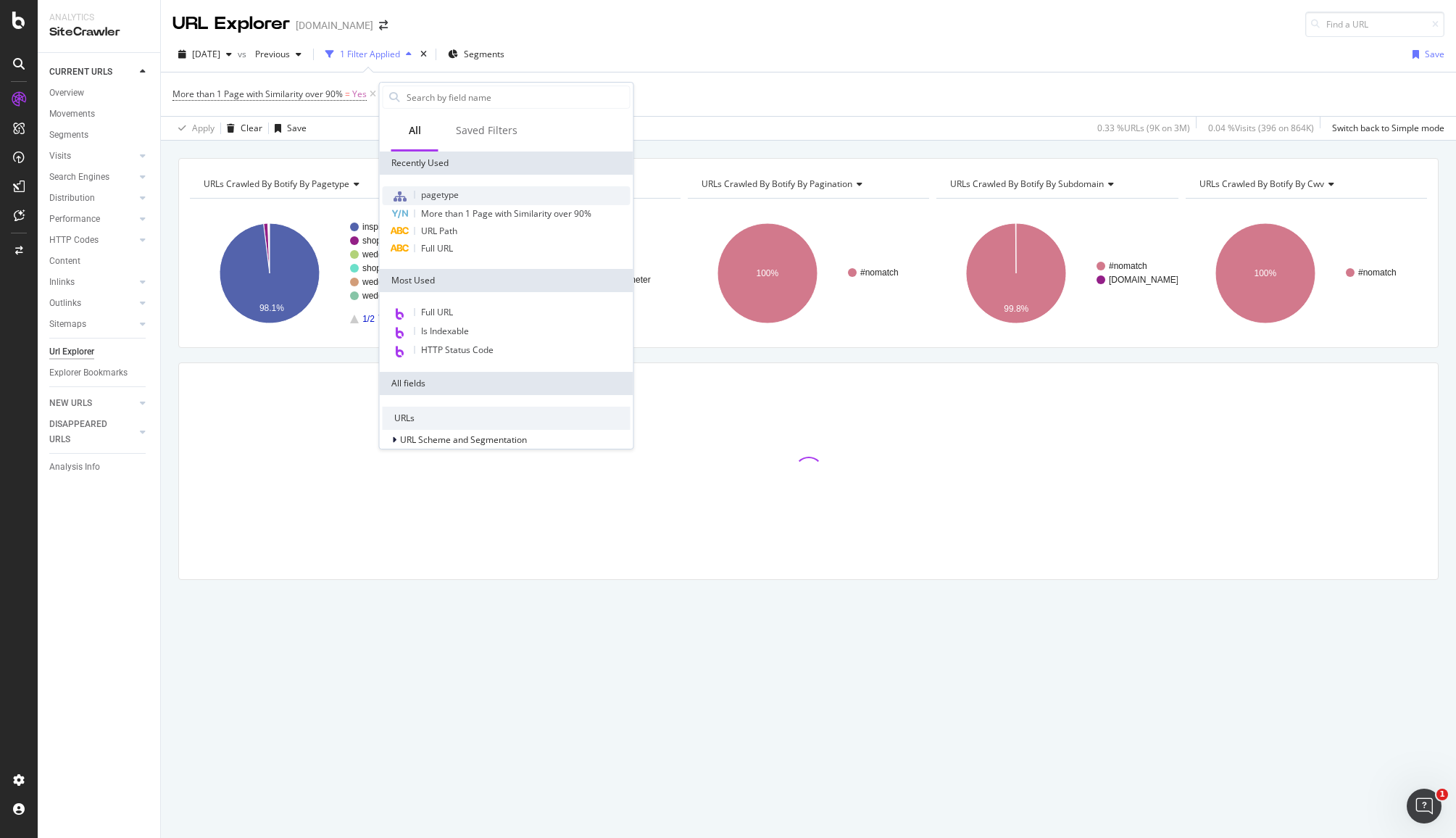
click at [452, 199] on span "pagetype" at bounding box center [440, 195] width 38 height 12
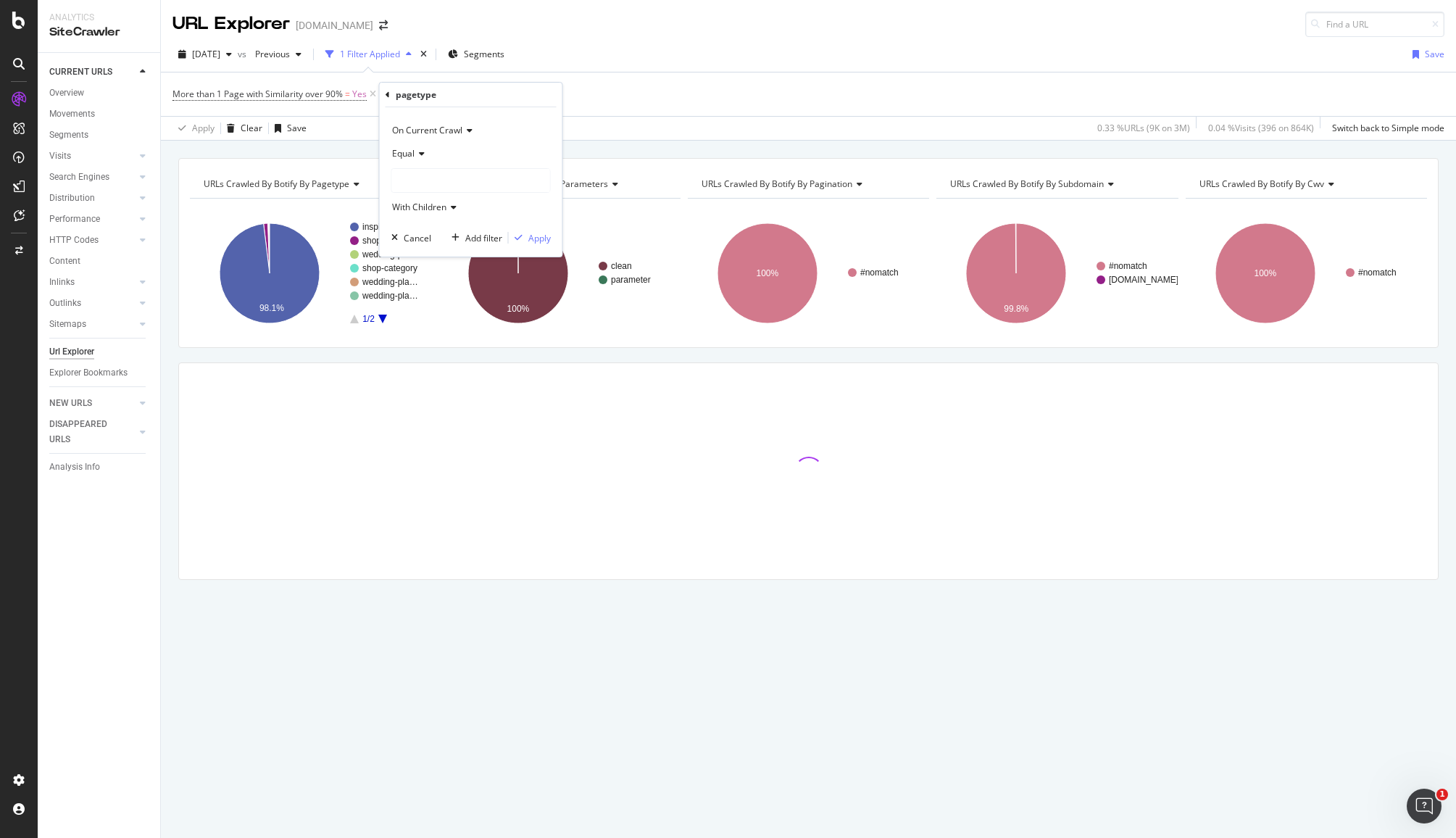
click at [440, 176] on div at bounding box center [471, 180] width 158 height 23
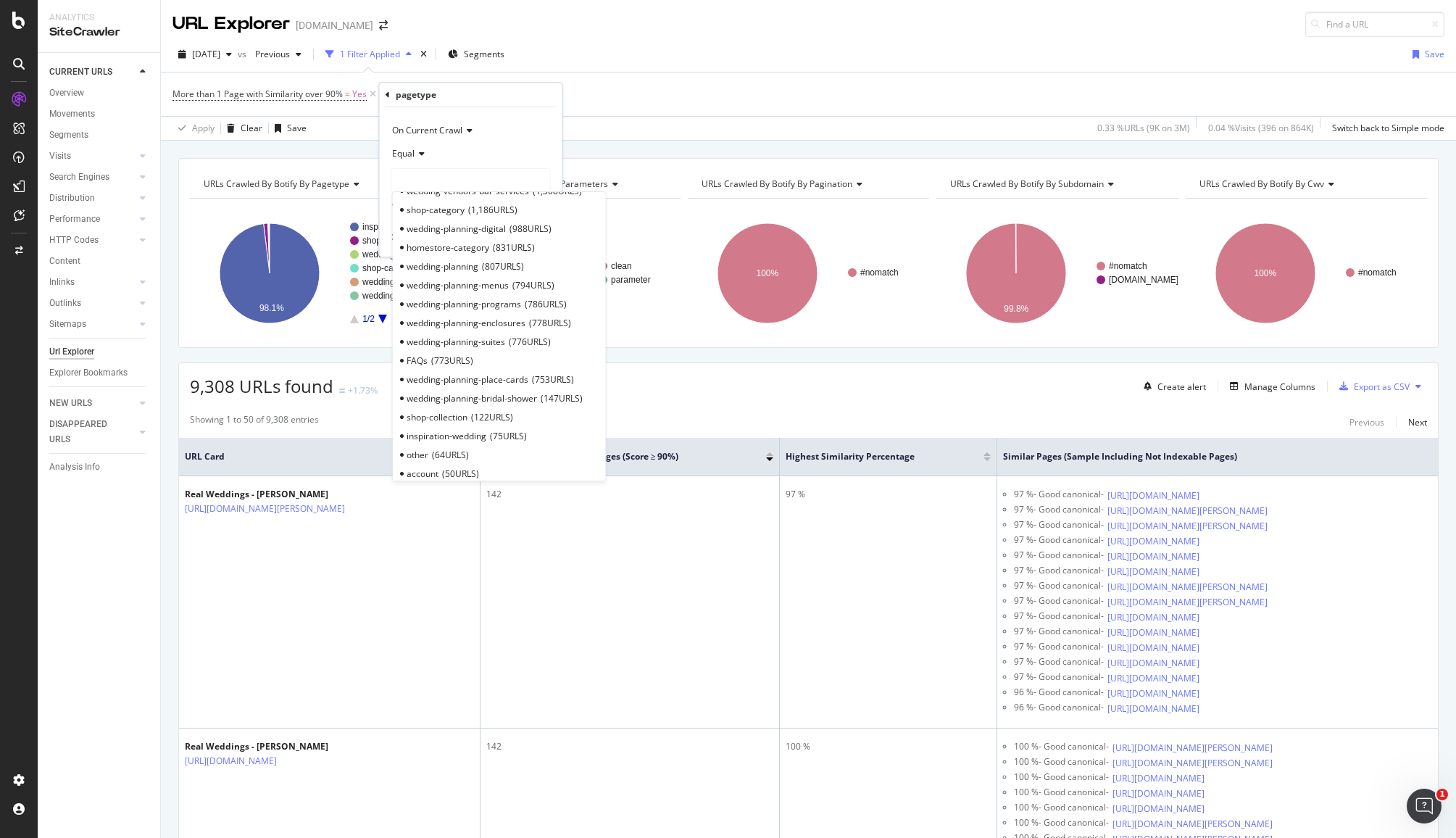
scroll to position [380, 0]
click at [745, 372] on div "9,308 URLs found +1.73% Create alert Manage Columns Export as CSV" at bounding box center [808, 380] width 1258 height 35
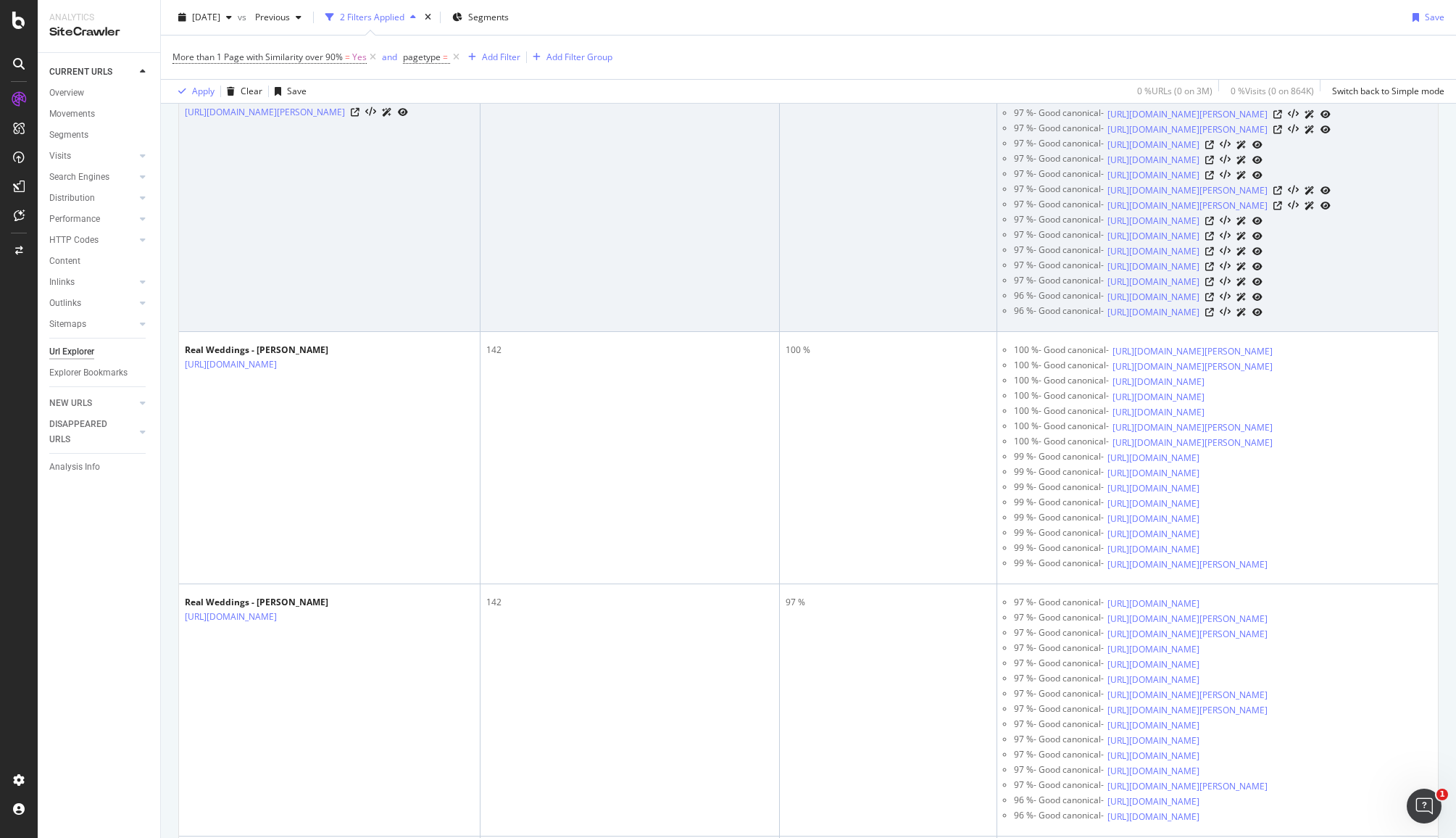
scroll to position [0, 0]
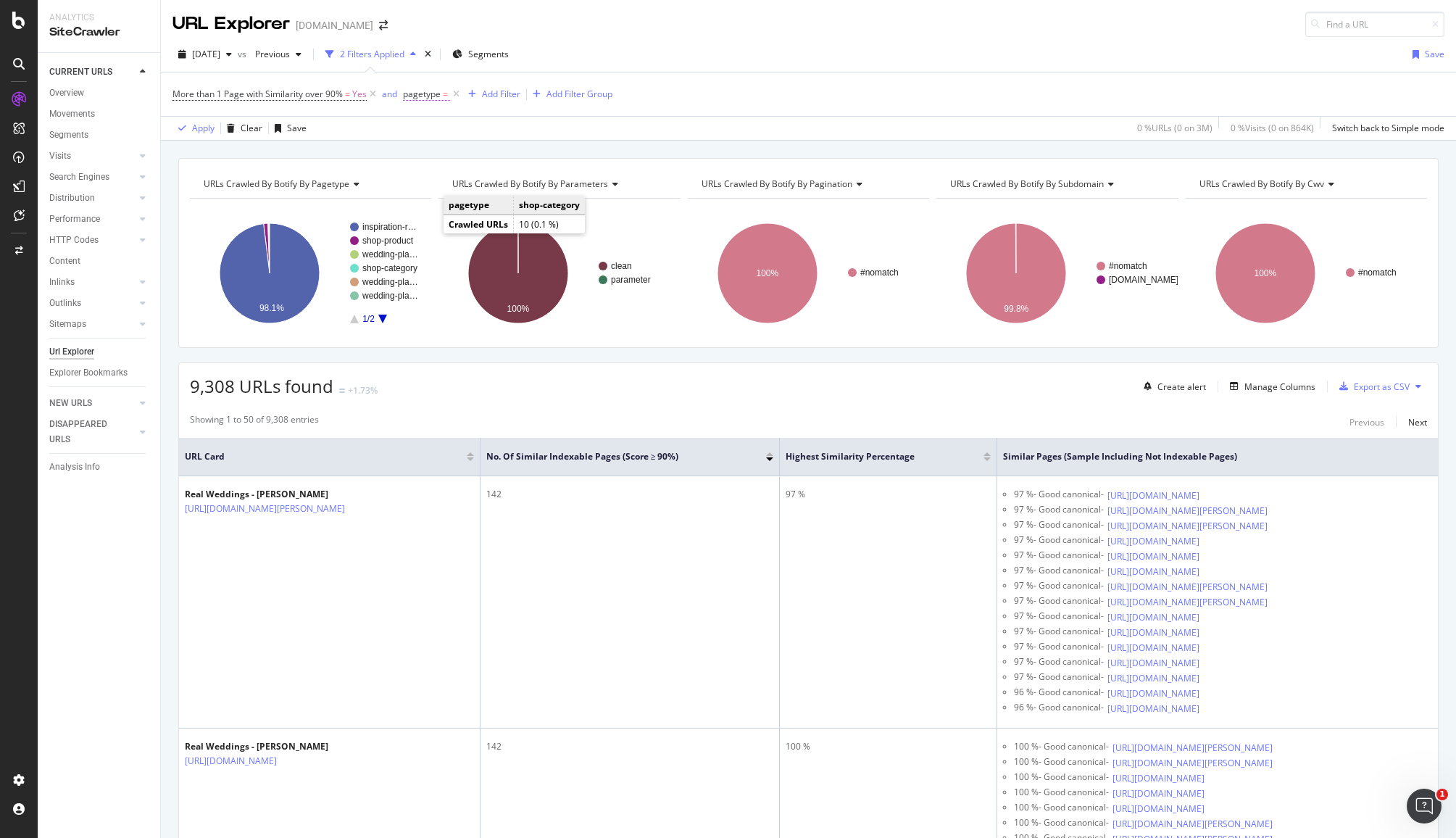
click at [431, 94] on span "pagetype" at bounding box center [421, 94] width 38 height 12
click at [454, 175] on div at bounding box center [495, 178] width 158 height 23
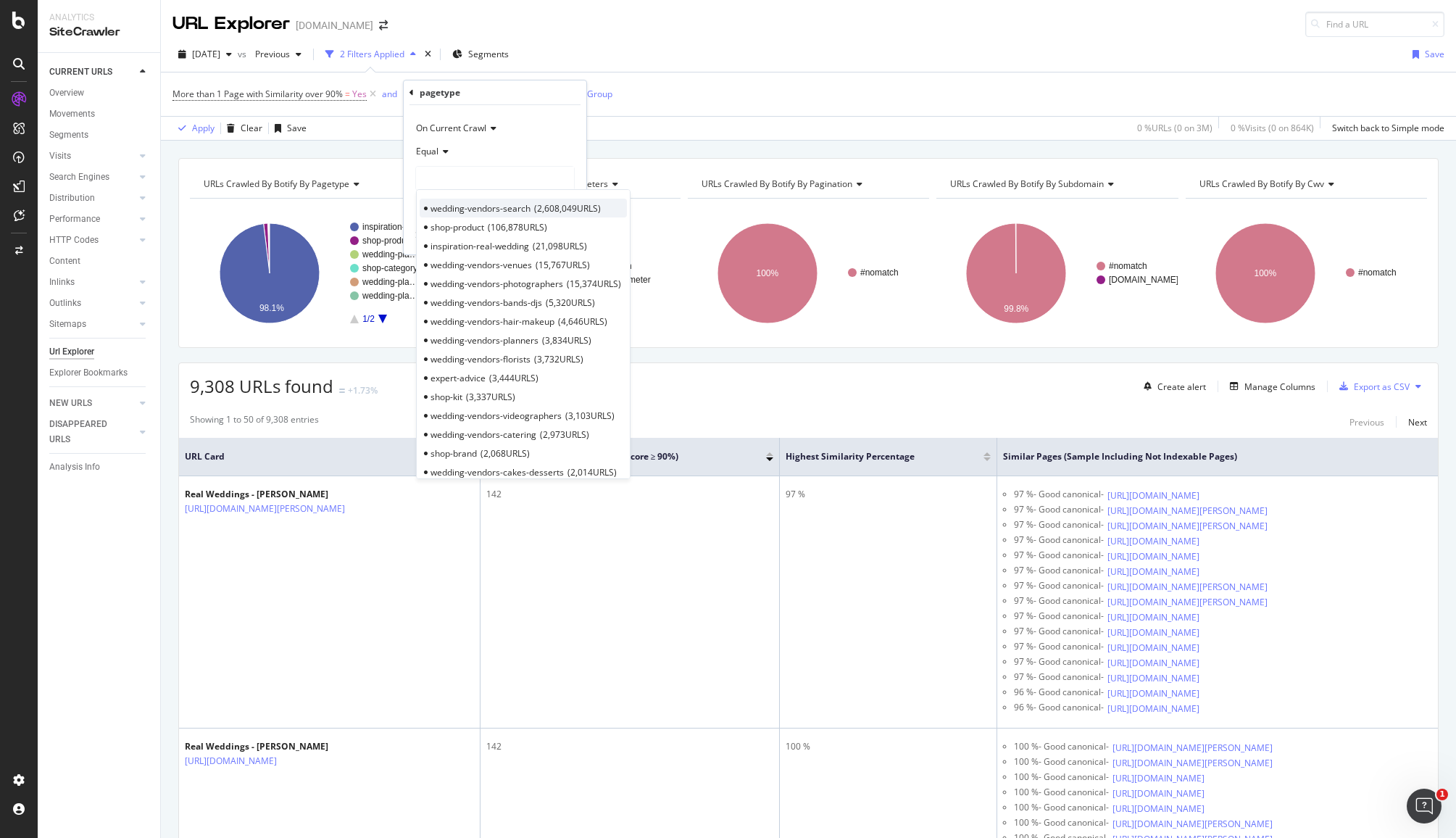
click at [485, 213] on span "wedding-vendors-search" at bounding box center [480, 208] width 100 height 12
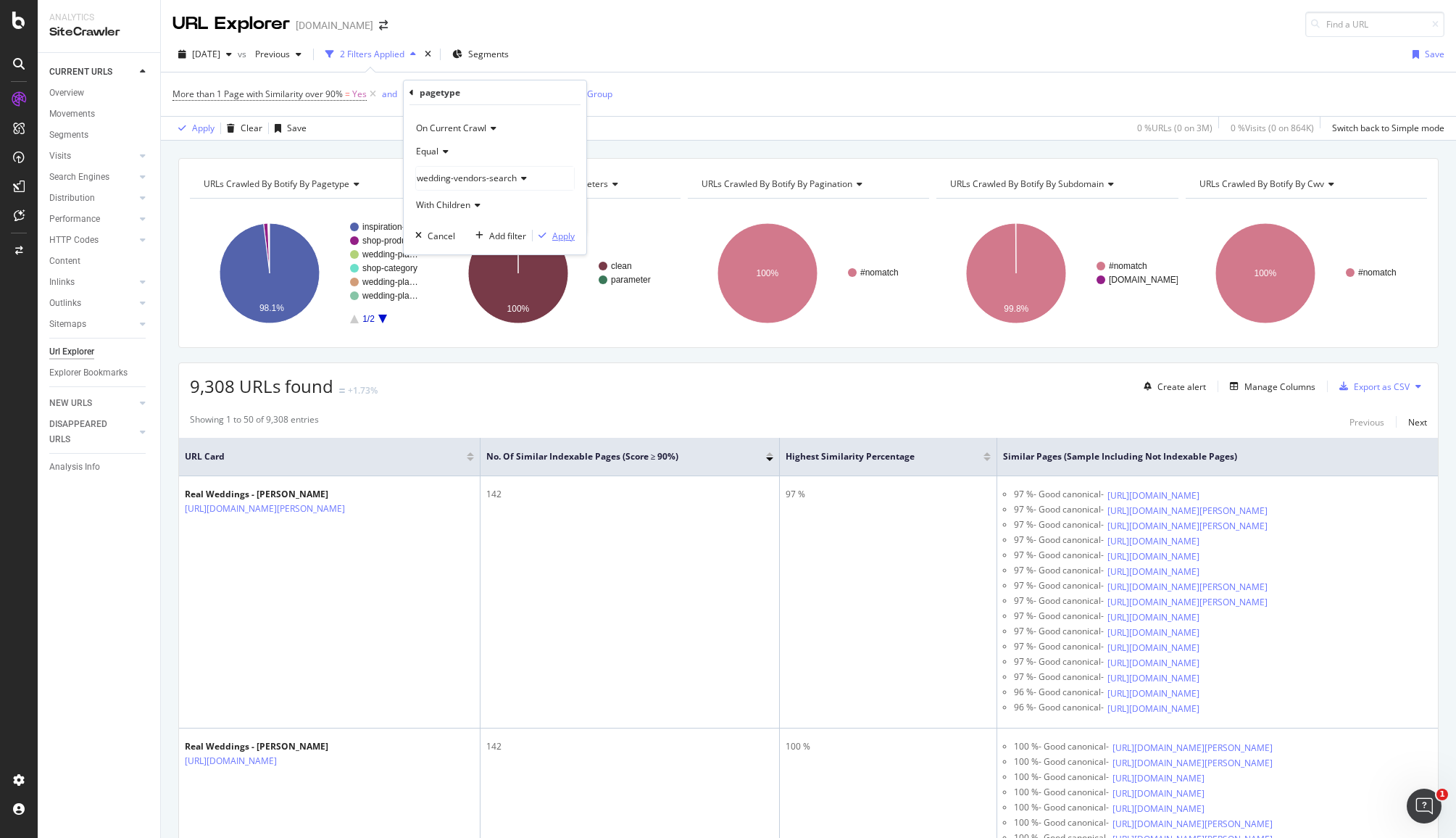
click at [552, 235] on div "Apply" at bounding box center [563, 236] width 23 height 12
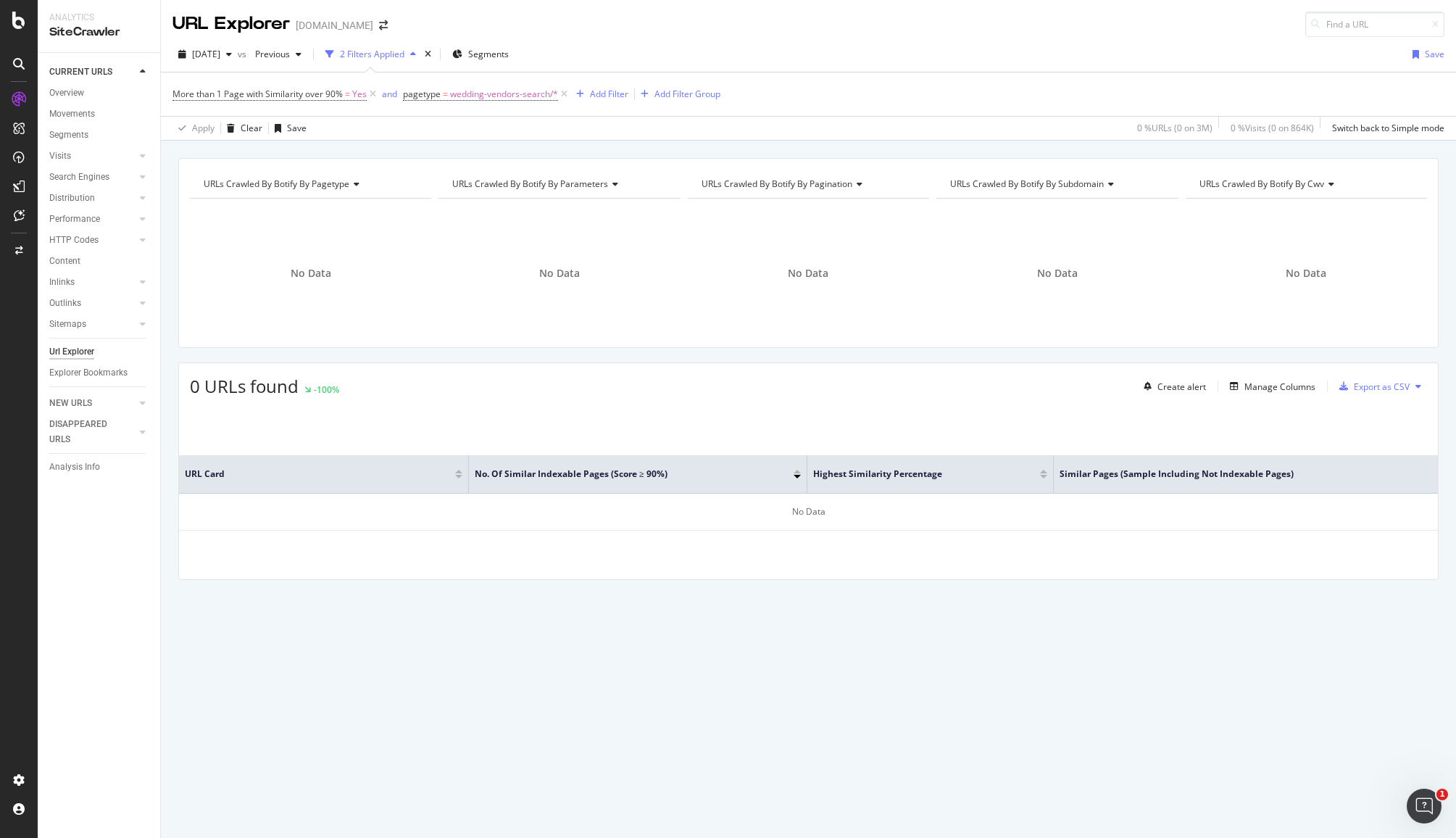
click at [438, 133] on div "Apply Clear Save 0 % URLs ( 0 on 3M ) 0 % Visits ( 0 on 864K ) Switch back to S…" at bounding box center [808, 128] width 1295 height 24
click at [452, 95] on span "wedding-vendors-search/*" at bounding box center [504, 94] width 108 height 20
click at [412, 92] on icon at bounding box center [412, 93] width 5 height 9
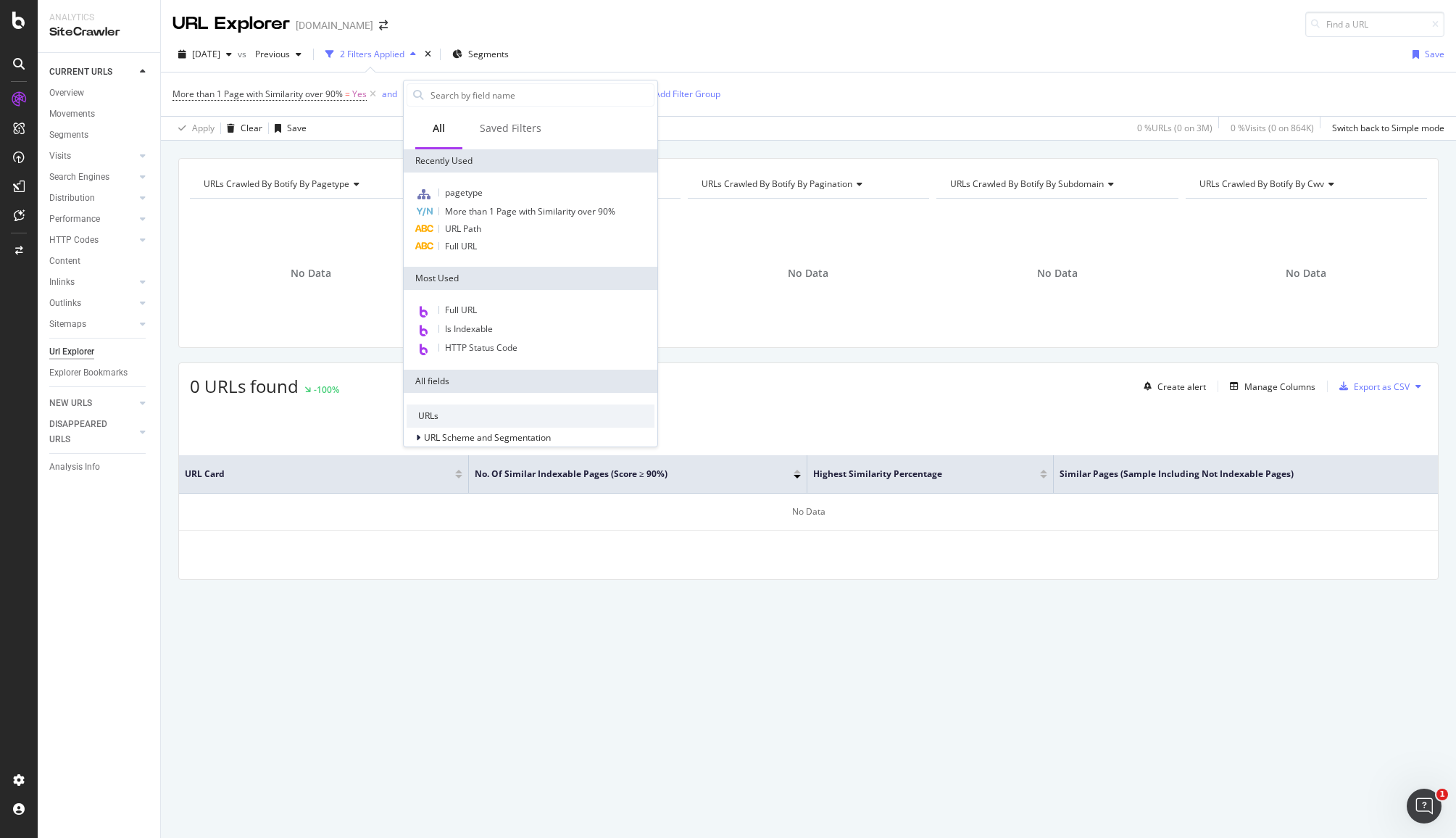
click at [574, 77] on div "More than 1 Page with Similarity over 90% = Yes and pagetype = wedding-vendors-…" at bounding box center [808, 94] width 1272 height 44
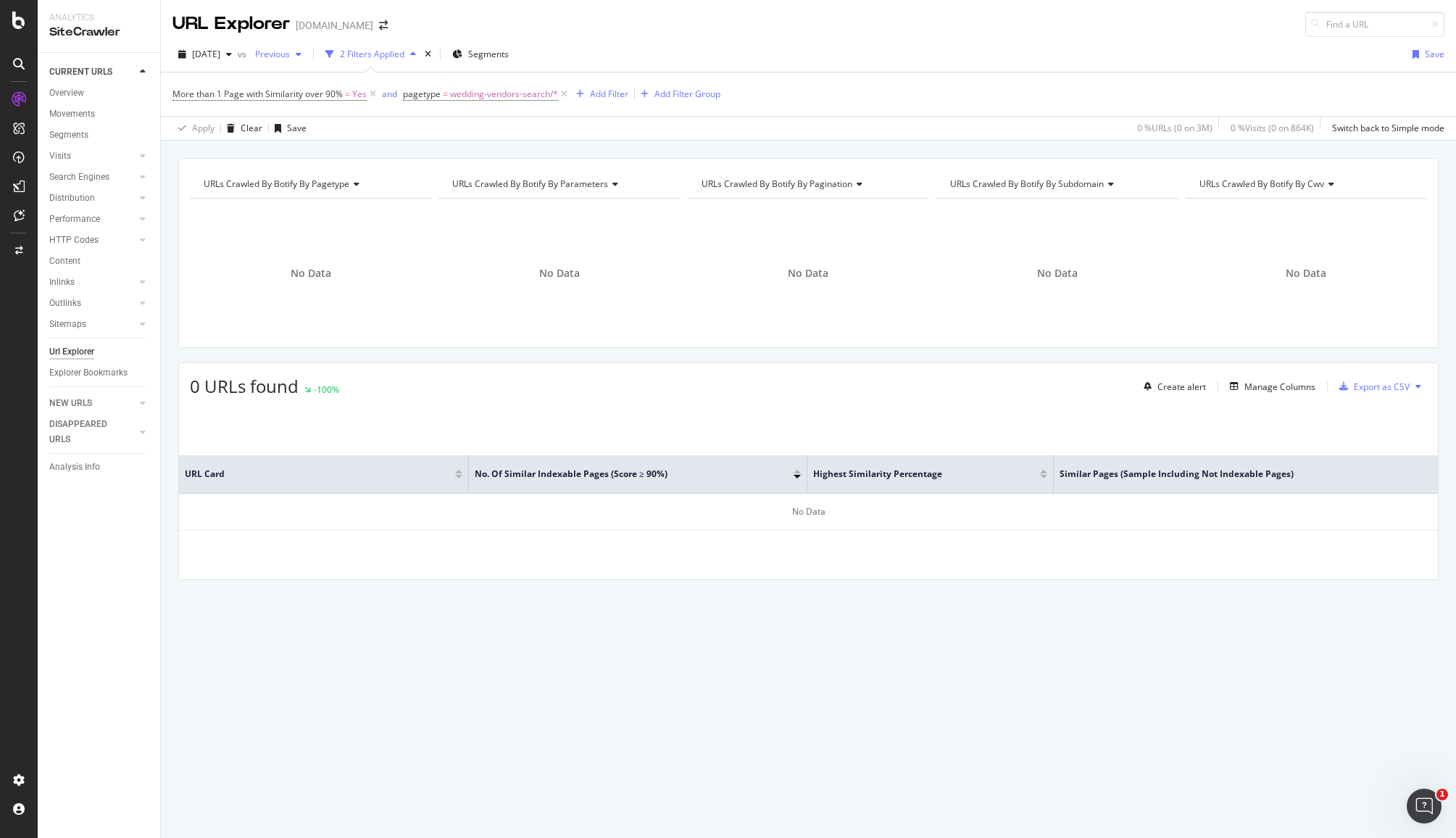
click at [307, 54] on div "button" at bounding box center [298, 55] width 17 height 9
click at [232, 57] on icon "button" at bounding box center [229, 55] width 6 height 9
click at [252, 137] on div "2025 Aug. 15th" at bounding box center [252, 133] width 116 height 13
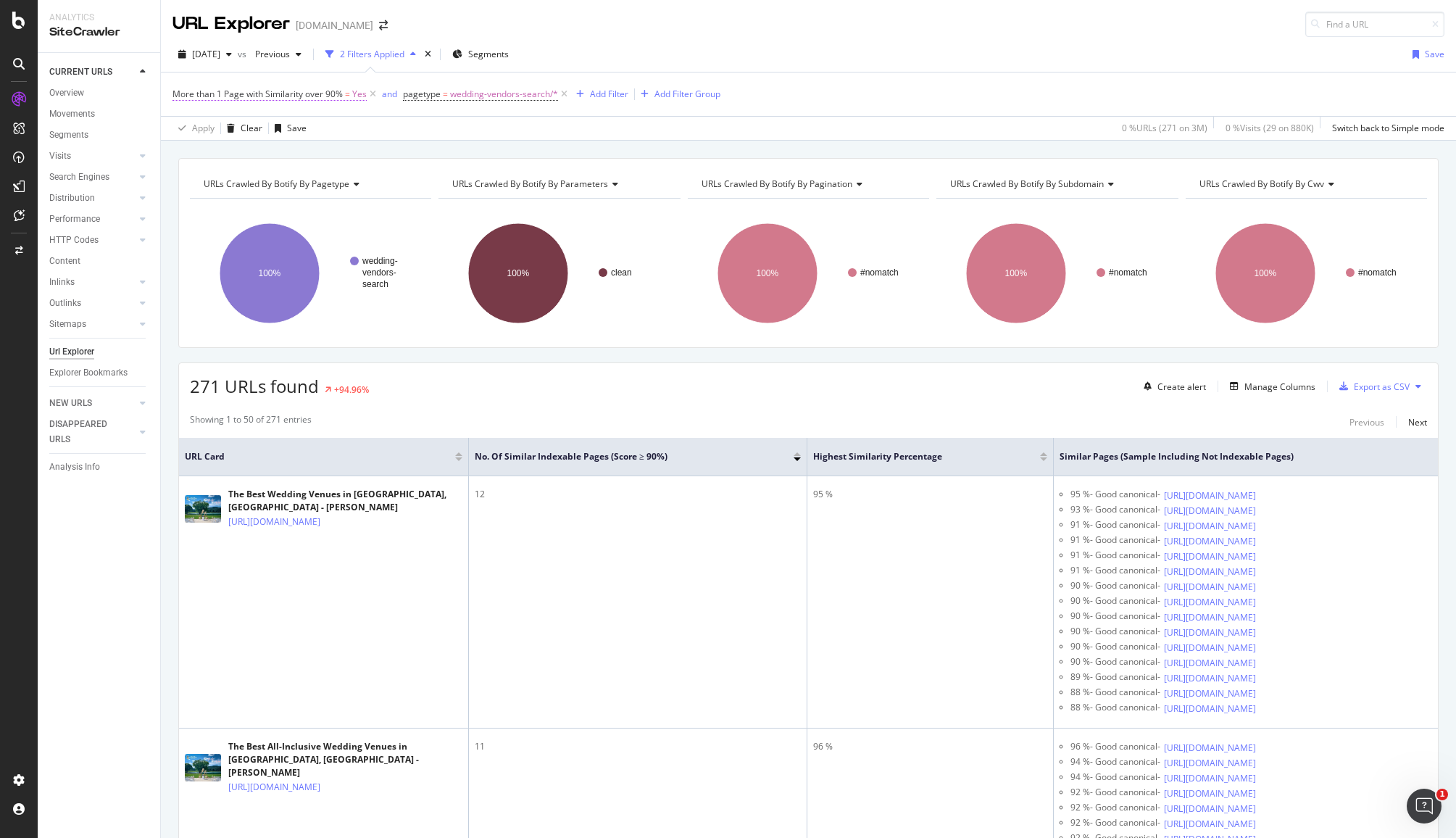
click at [339, 92] on span "More than 1 Page with Similarity over 90%" at bounding box center [258, 94] width 171 height 12
click at [706, 389] on div "271 URLs found +94.96% Create alert Manage Columns Export as CSV" at bounding box center [808, 380] width 1258 height 35
click at [236, 47] on div "2025 Aug. 15th" at bounding box center [205, 54] width 65 height 22
click at [530, 132] on div "Apply Clear Save 0 % URLs ( 271 on 3M ) 0 % Visits ( 29 on 880K ) Switch back t…" at bounding box center [808, 128] width 1295 height 24
click at [400, 51] on div "2 Filters Applied" at bounding box center [372, 54] width 65 height 12
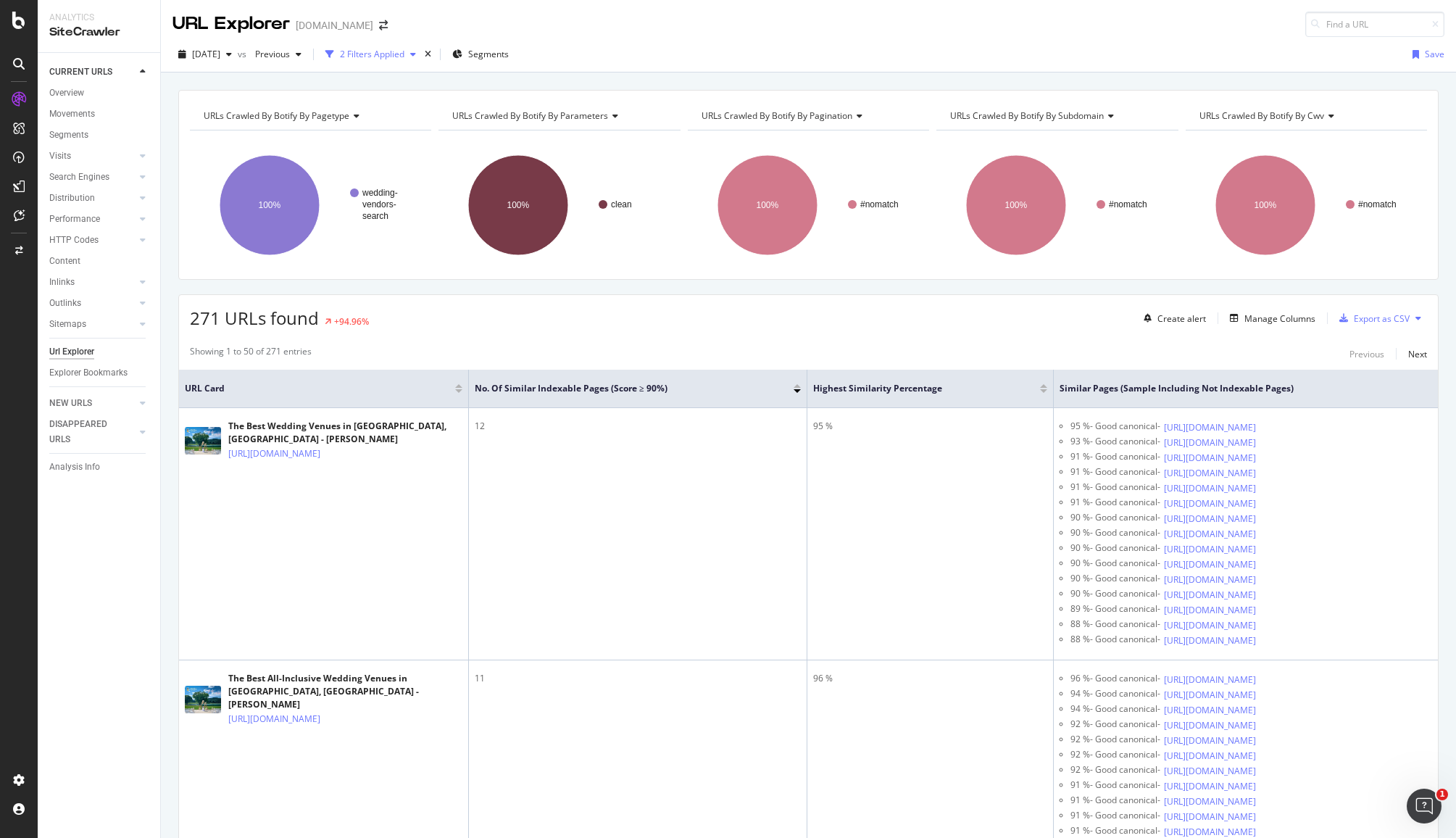
click at [400, 51] on div "2 Filters Applied" at bounding box center [372, 54] width 65 height 12
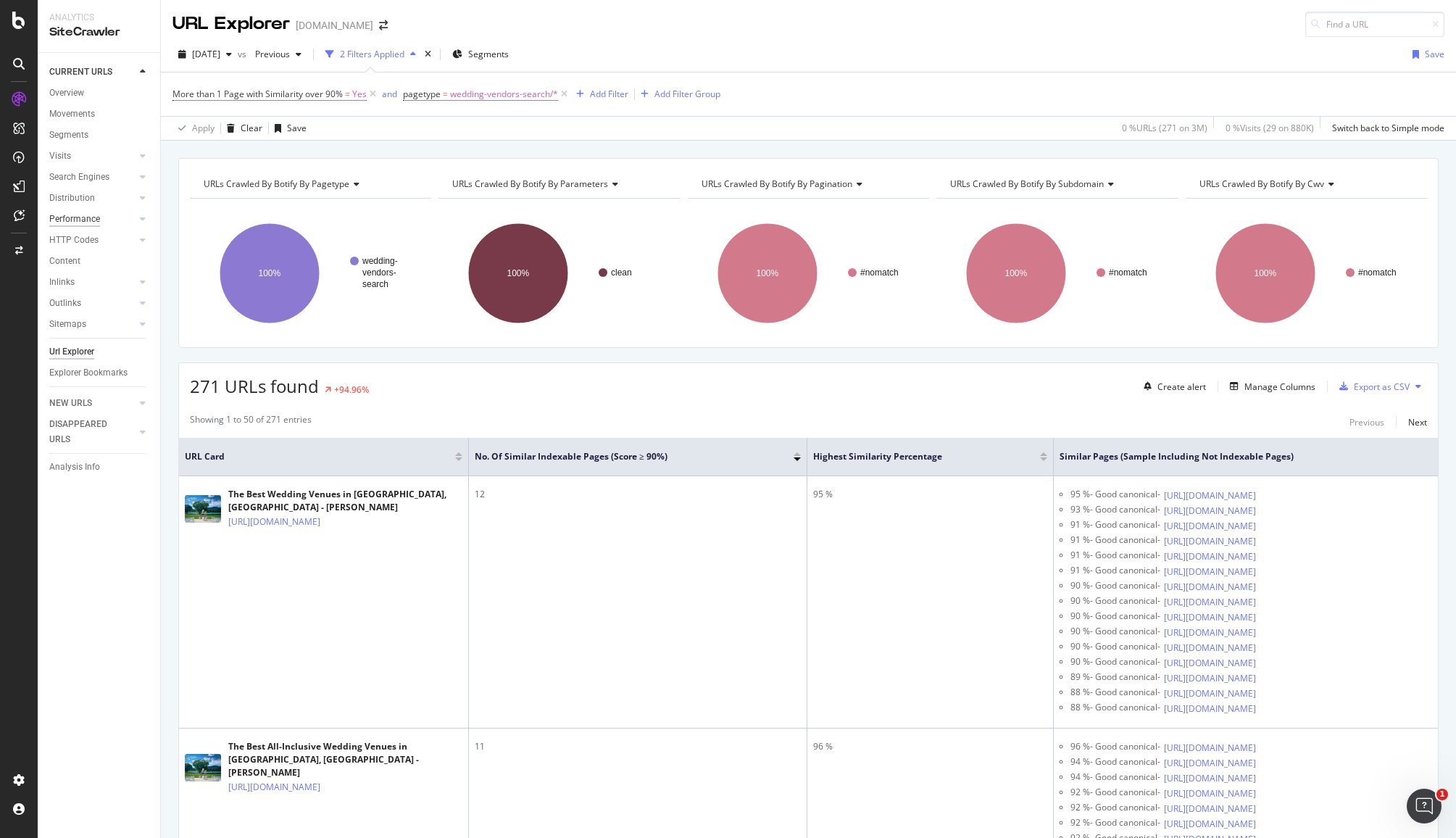
click at [70, 219] on div "Performance" at bounding box center [75, 219] width 51 height 15
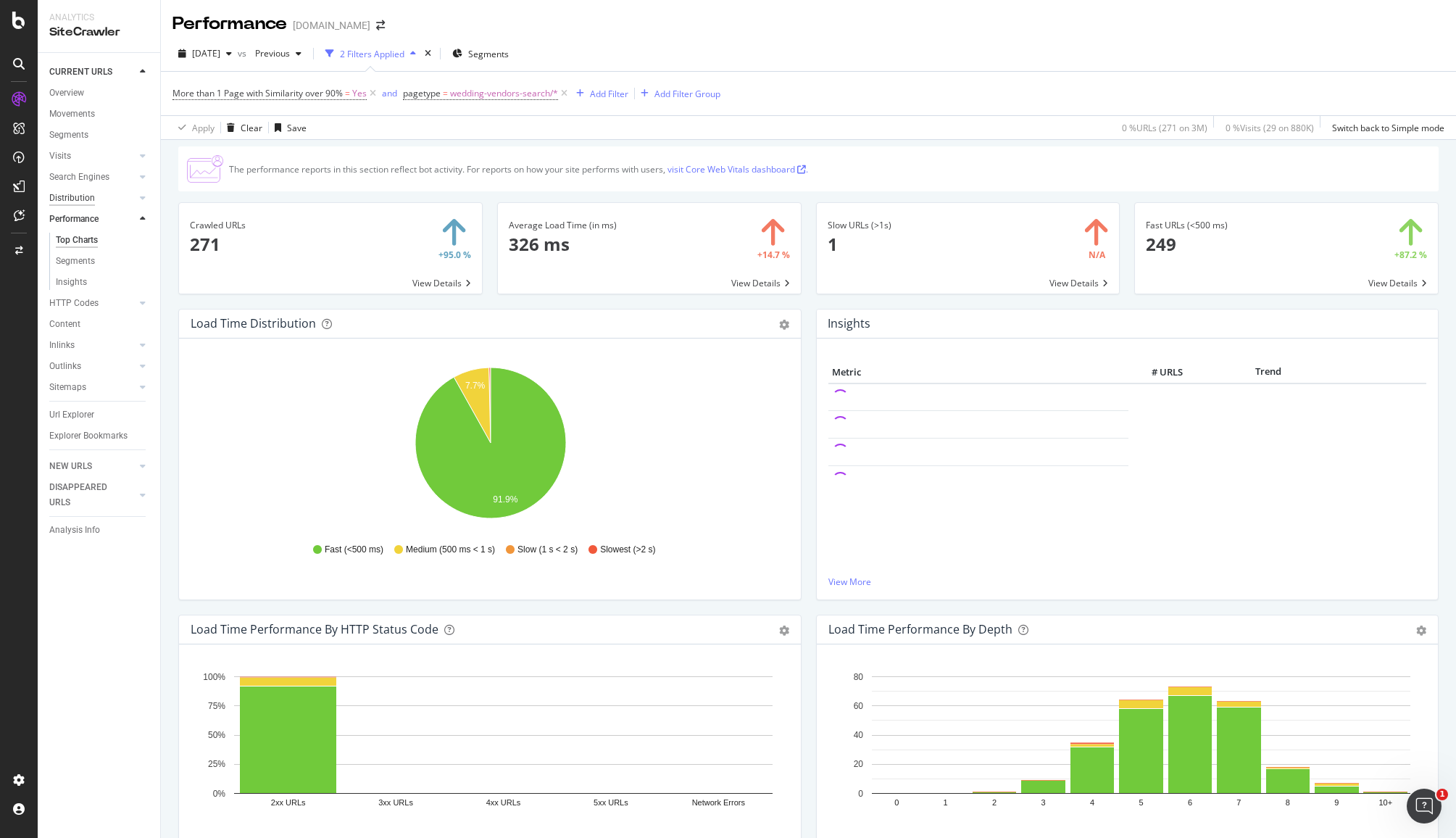
click at [71, 195] on div "Distribution" at bounding box center [72, 198] width 46 height 15
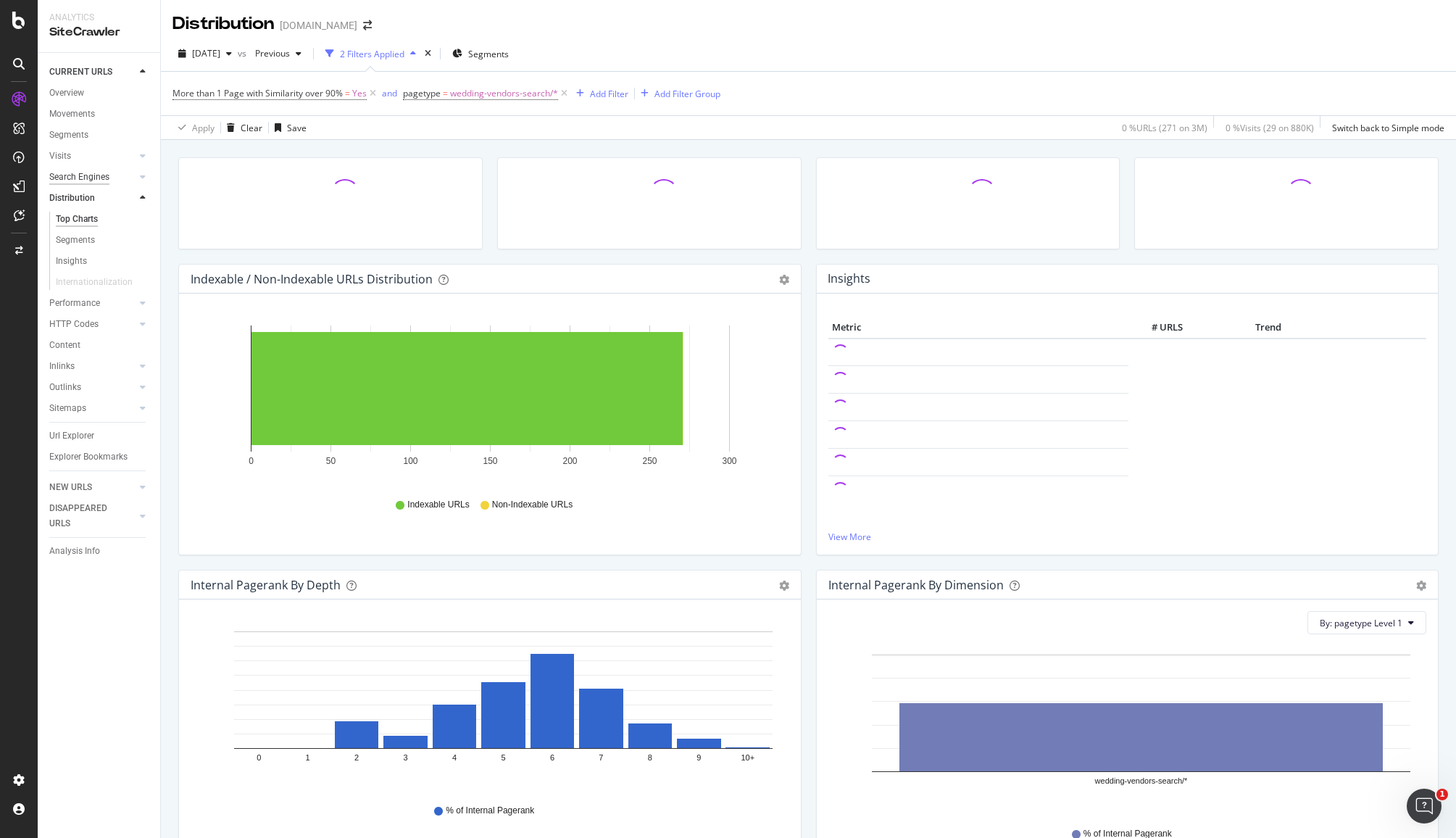
click at [71, 174] on div "Search Engines" at bounding box center [80, 177] width 60 height 15
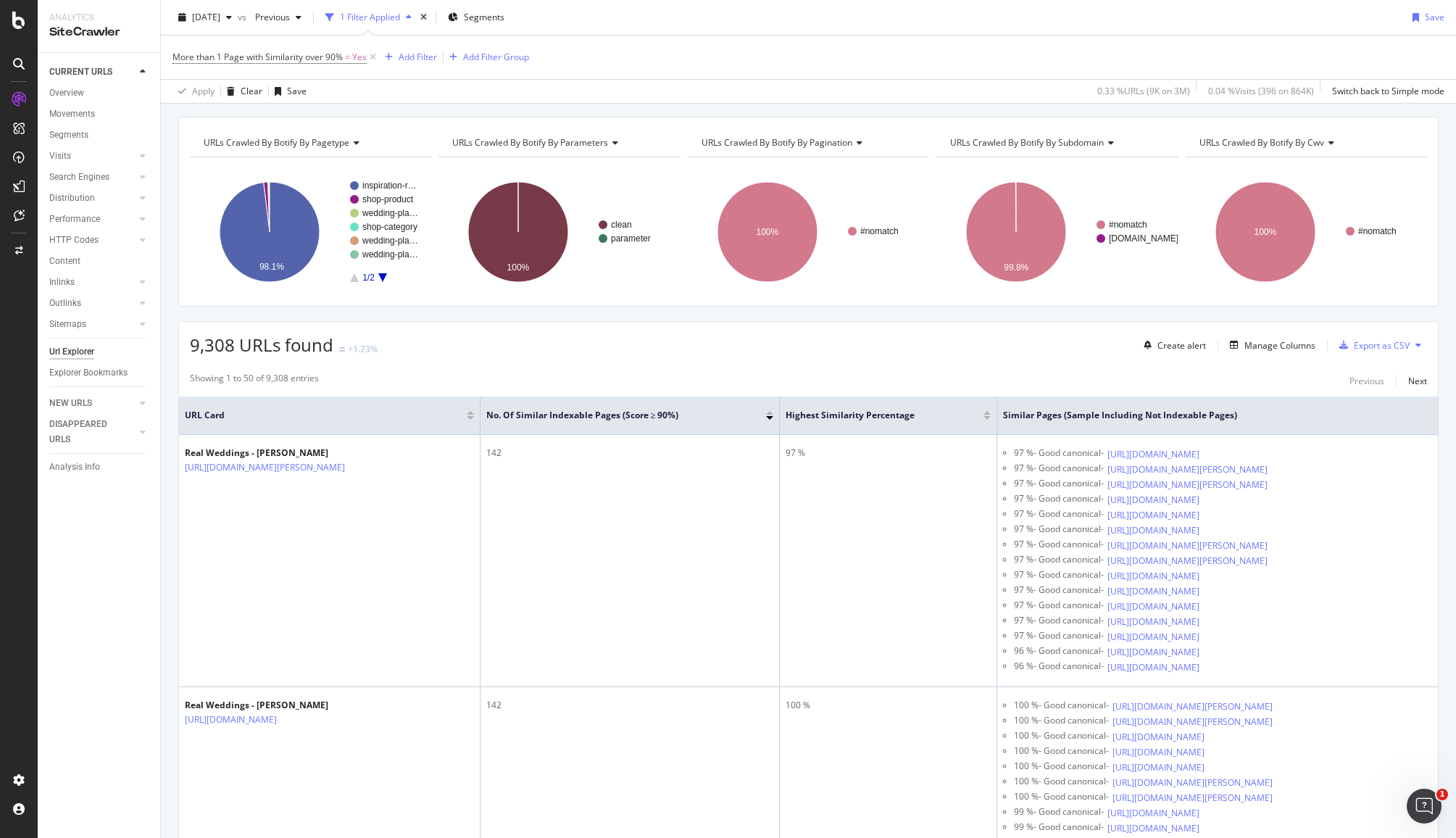
scroll to position [102, 0]
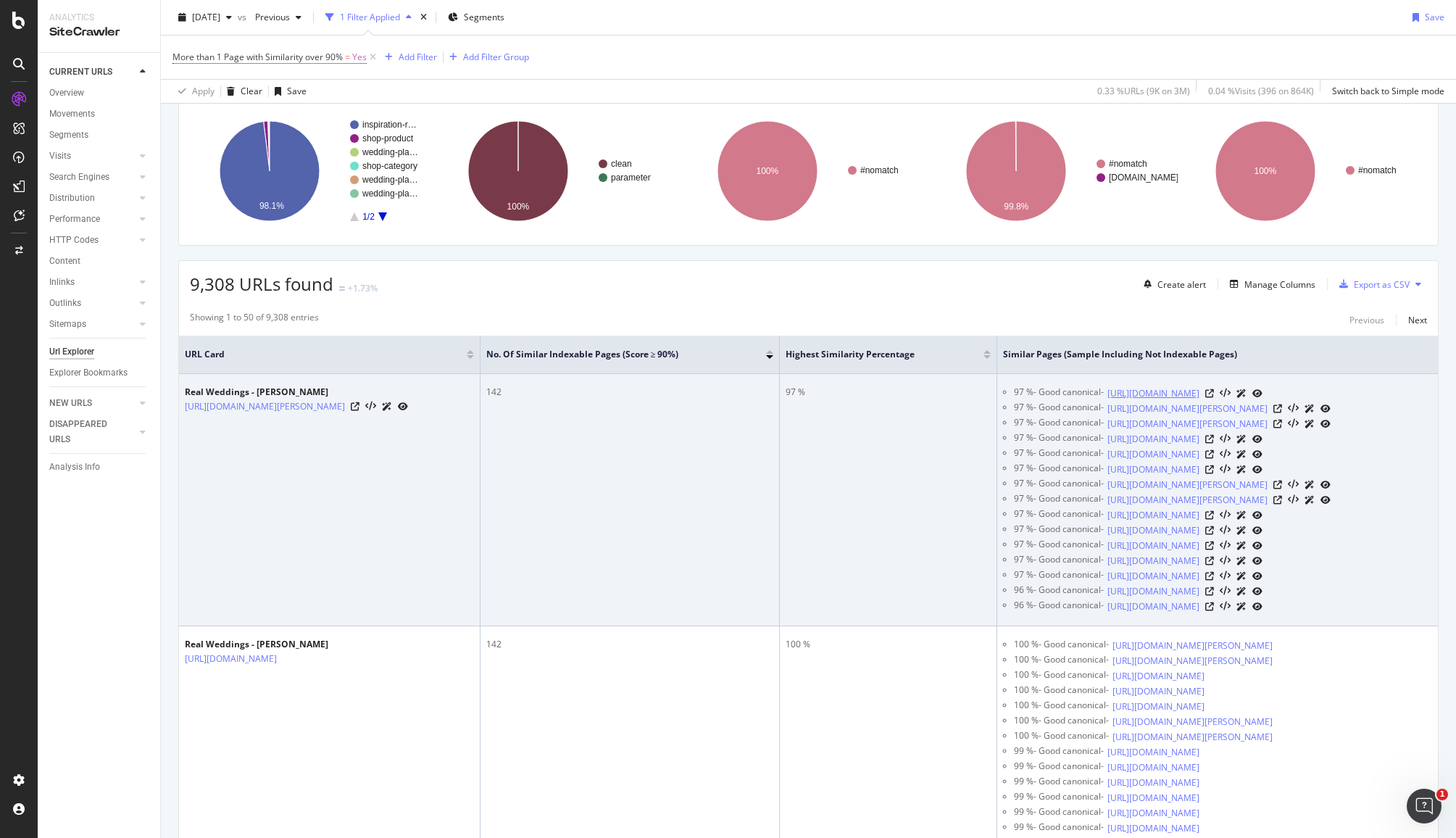
click at [1199, 392] on link "https://www.zola.com/inspiration/real-weddings/merion-station-pa" at bounding box center [1153, 393] width 92 height 14
click at [1249, 416] on link "[URL][DOMAIN_NAME][PERSON_NAME]" at bounding box center [1187, 408] width 160 height 14
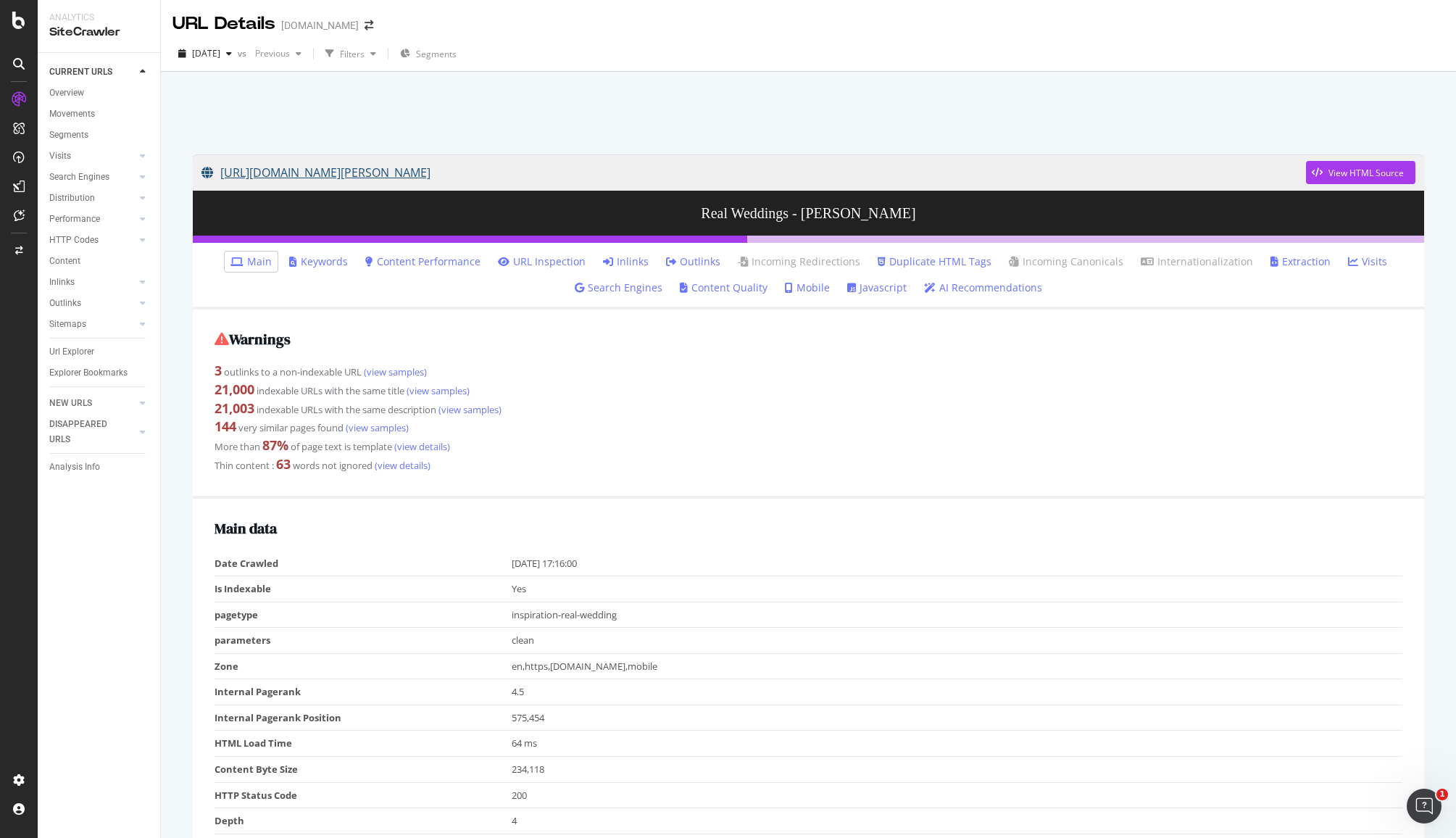
click at [473, 177] on link "[URL][DOMAIN_NAME][PERSON_NAME]" at bounding box center [754, 172] width 1104 height 36
